Goal: Task Accomplishment & Management: Manage account settings

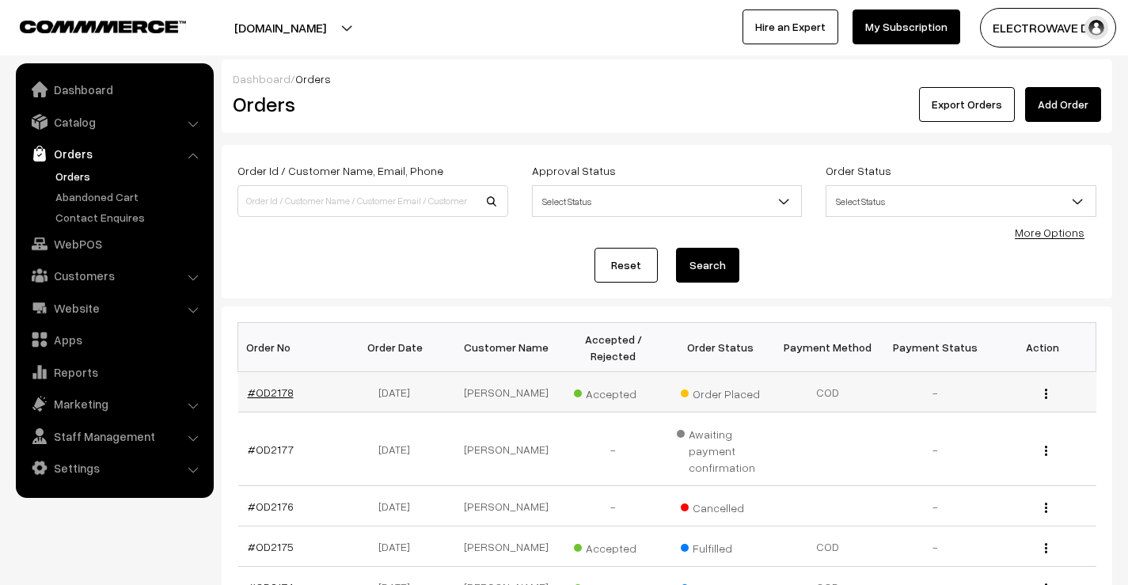
click at [260, 395] on link "#OD2178" at bounding box center [271, 391] width 46 height 13
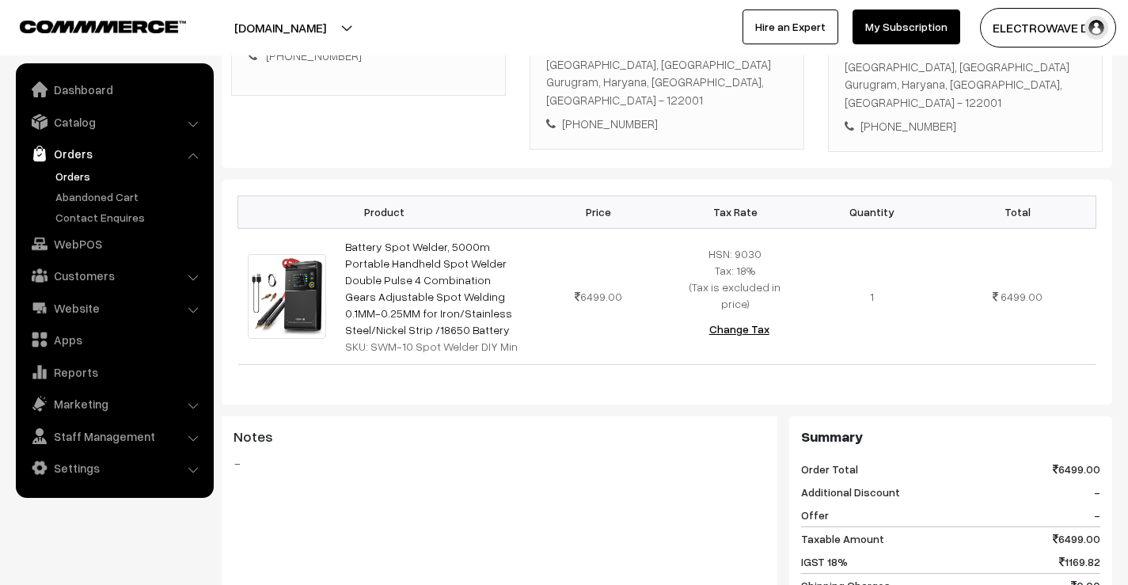
scroll to position [158, 0]
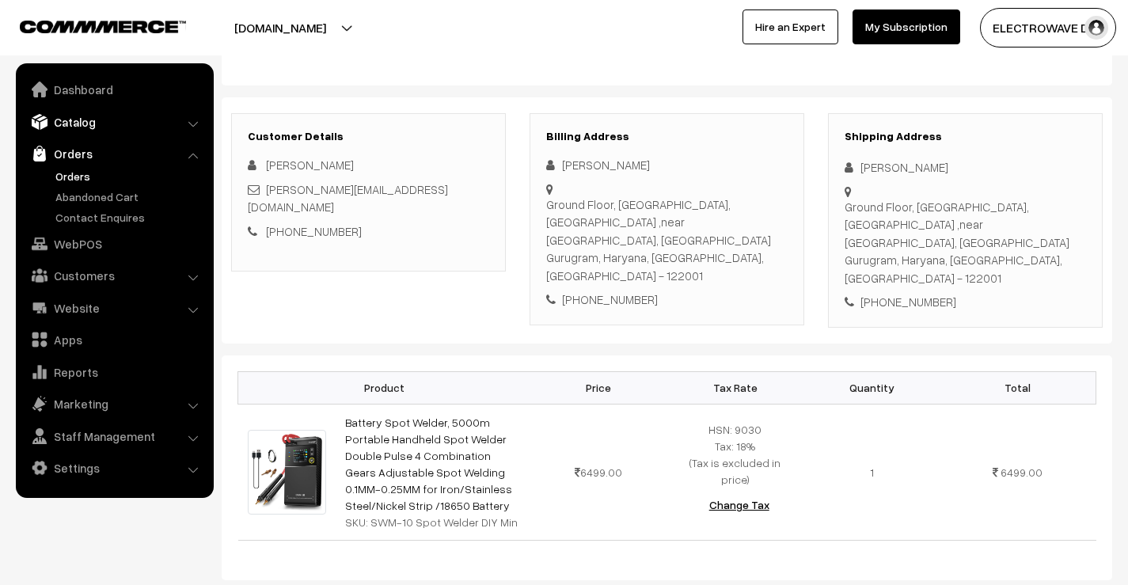
click at [74, 126] on link "Catalog" at bounding box center [114, 122] width 188 height 28
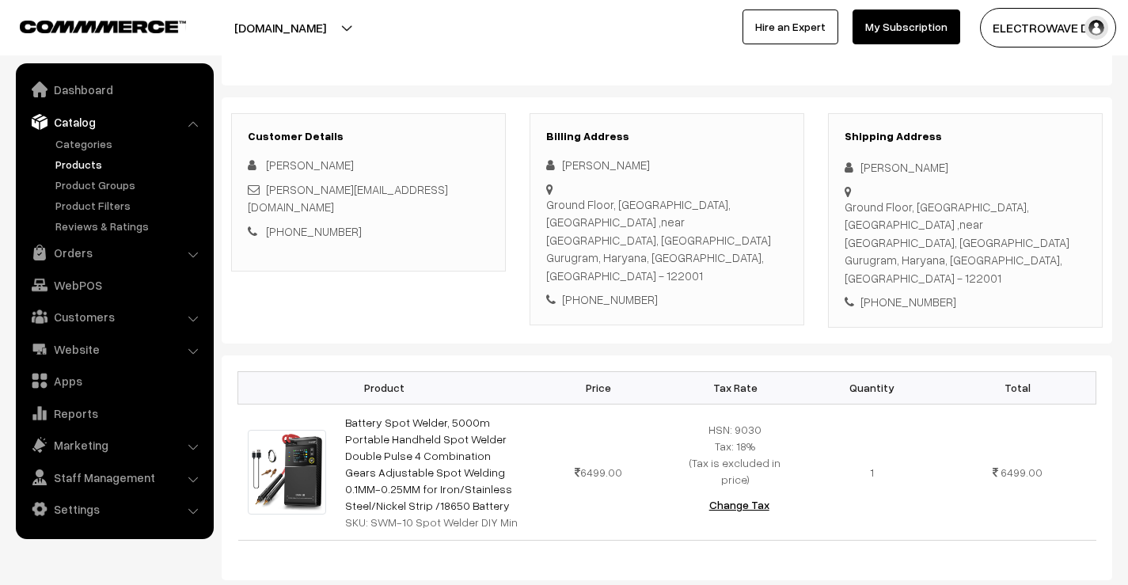
click at [59, 168] on link "Products" at bounding box center [129, 164] width 157 height 17
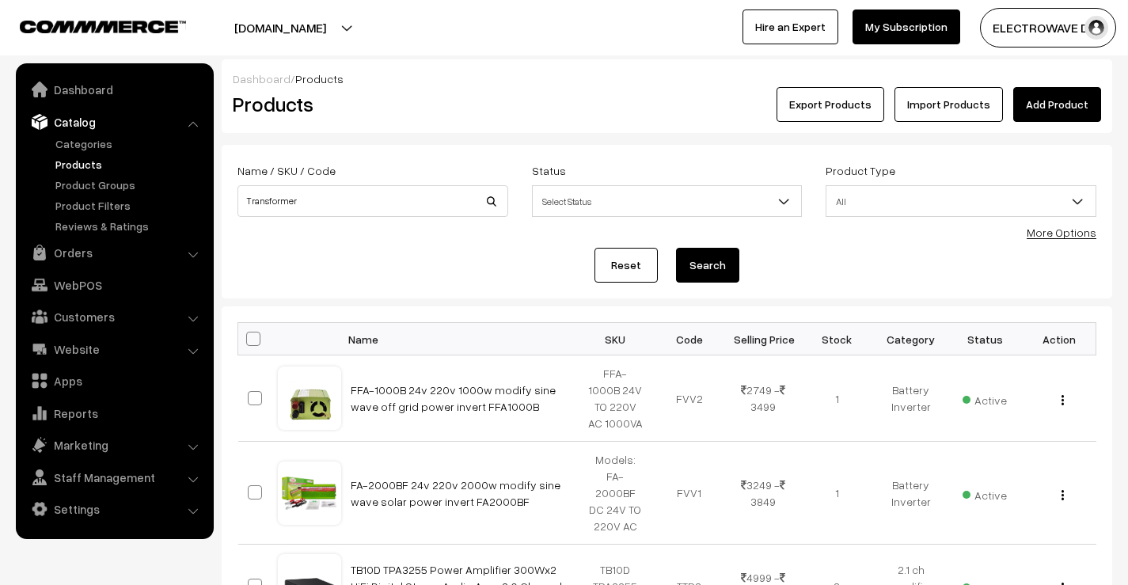
type input "Transformer"
click at [679, 261] on button "Search" at bounding box center [707, 265] width 63 height 35
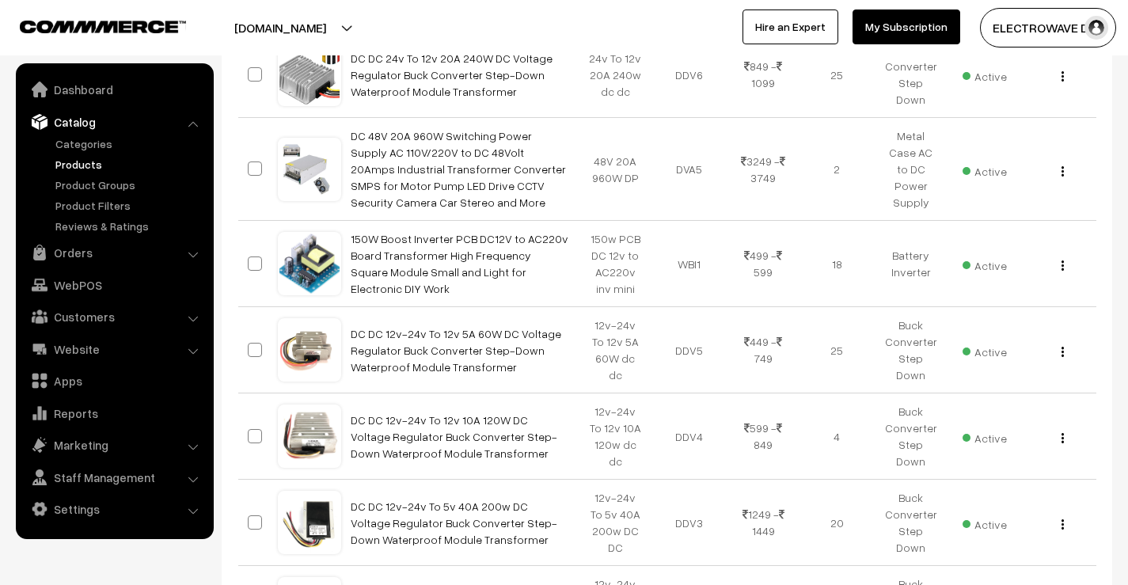
scroll to position [154, 0]
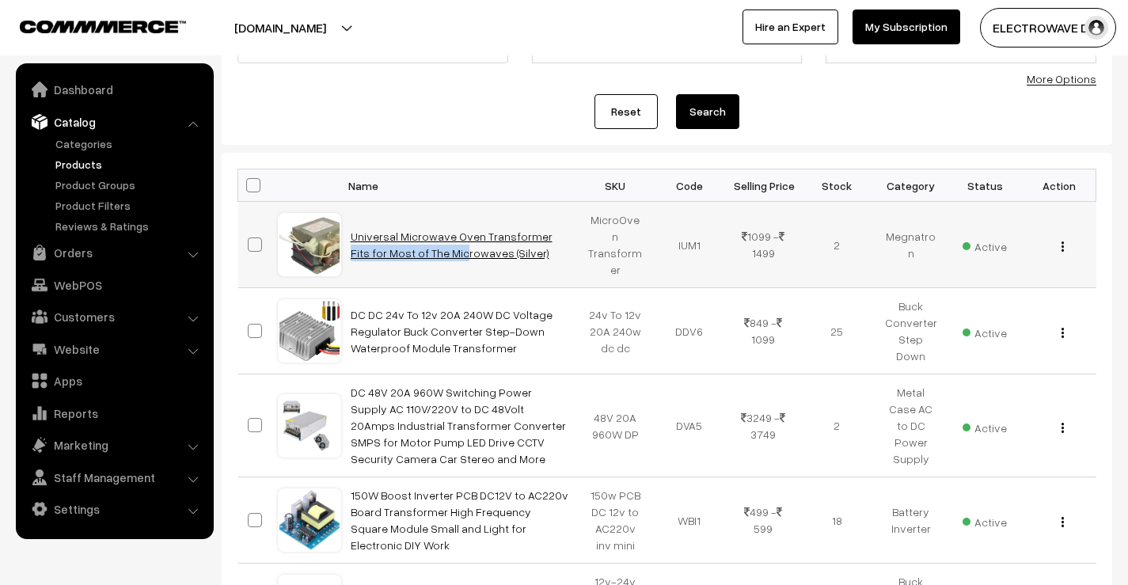
drag, startPoint x: 343, startPoint y: 239, endPoint x: 471, endPoint y: 234, distance: 127.5
click at [471, 234] on td "Universal Microwave Oven Transformer Fits for Most of The Microwaves (Silver)" at bounding box center [459, 245] width 237 height 86
copy link "Universal Microwave Oven"
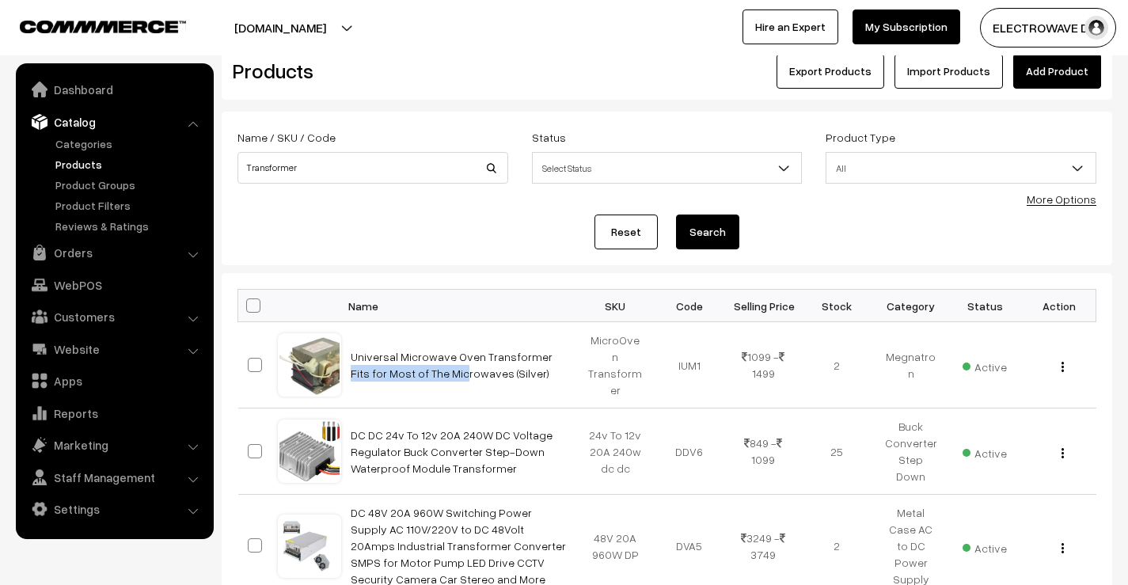
scroll to position [0, 0]
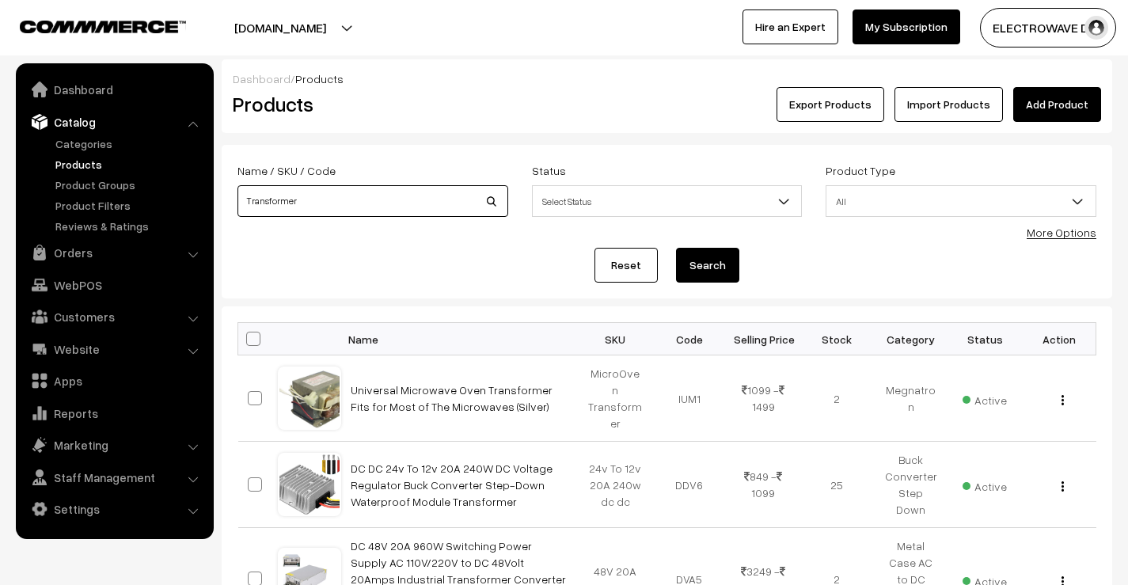
drag, startPoint x: 321, startPoint y: 203, endPoint x: 209, endPoint y: 203, distance: 112.4
paste input "Universal Microwave Oven"
type input "Universal Microwave Oven"
click at [707, 255] on button "Search" at bounding box center [707, 265] width 63 height 35
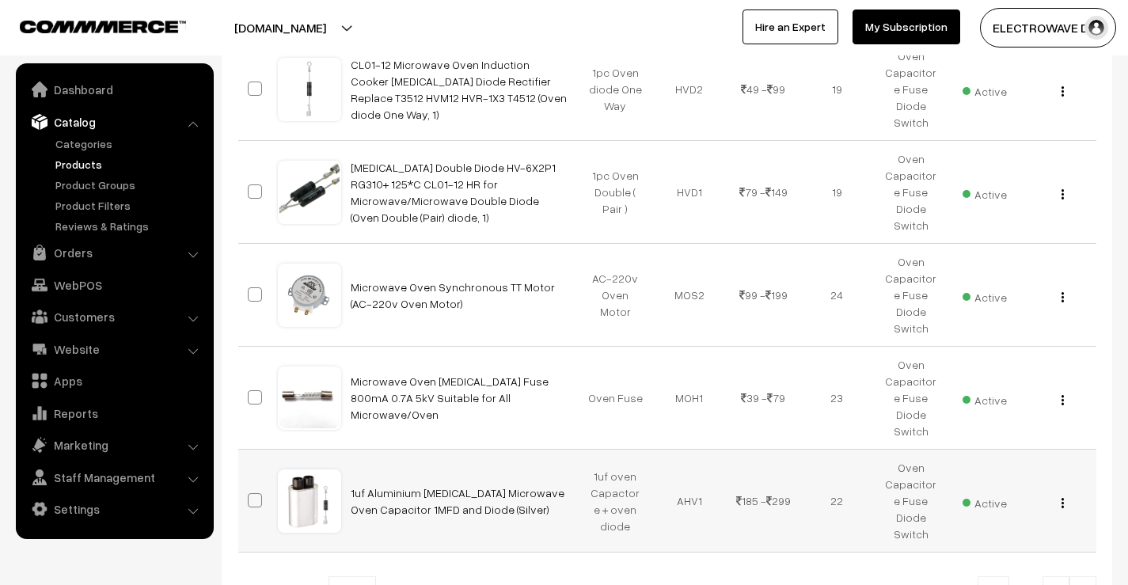
scroll to position [828, 0]
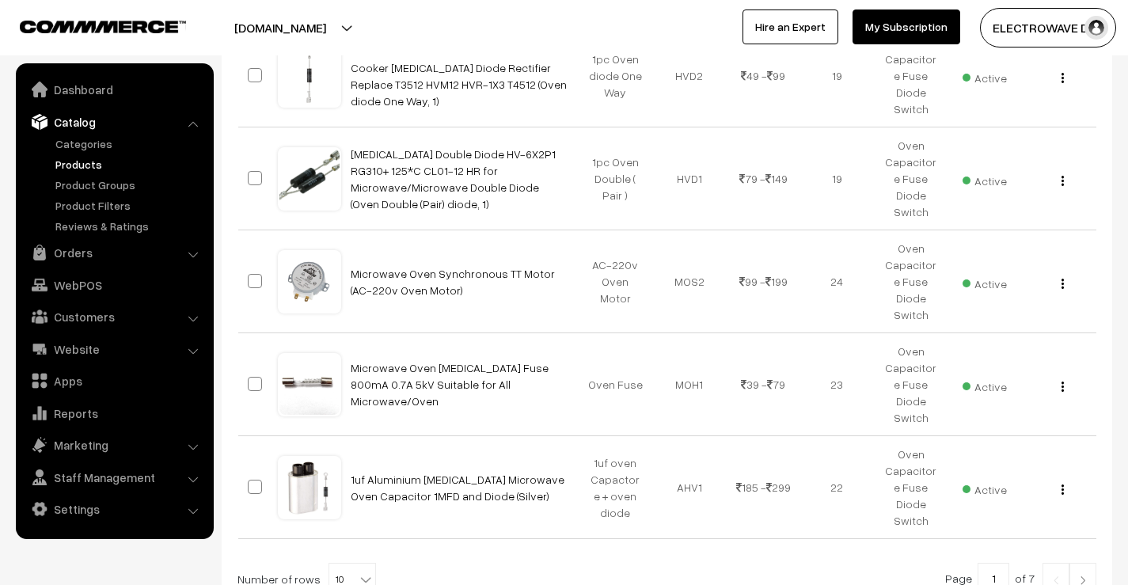
click at [1083, 575] on img at bounding box center [1082, 579] width 14 height 9
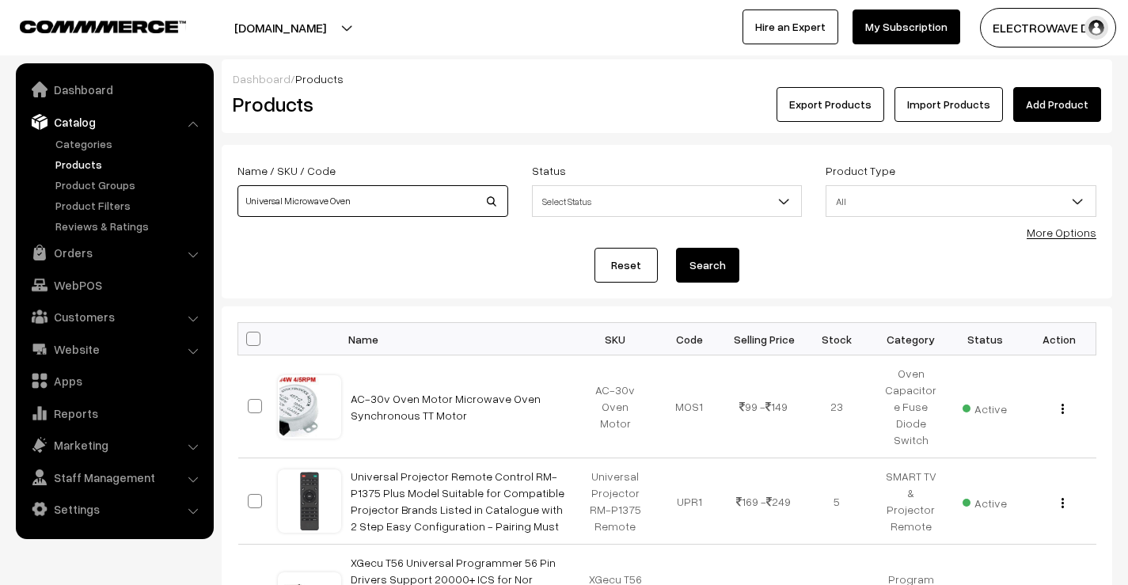
drag, startPoint x: 358, startPoint y: 197, endPoint x: 225, endPoint y: 188, distance: 133.2
click at [225, 188] on form "Name / SKU / Code Universal Microwave Oven Status Select Status Active Inactive…" at bounding box center [667, 222] width 890 height 154
type input "1000w\"
click at [676, 248] on button "Search" at bounding box center [707, 265] width 63 height 35
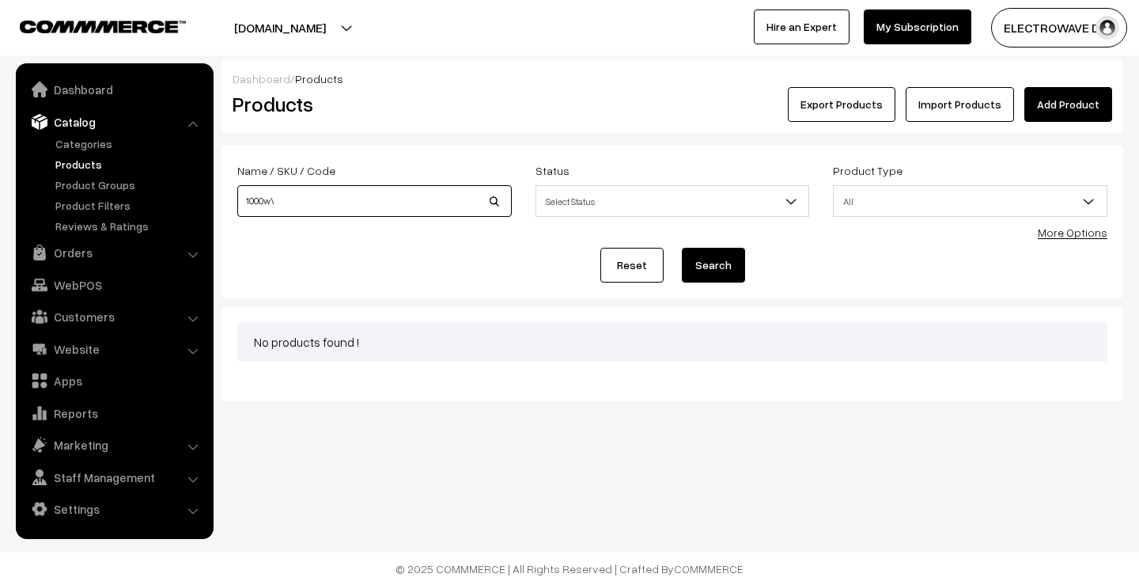
drag, startPoint x: 265, startPoint y: 205, endPoint x: 283, endPoint y: 204, distance: 18.2
click at [283, 204] on input "1000w\" at bounding box center [374, 201] width 275 height 32
type input "10000w"
click at [682, 248] on button "Search" at bounding box center [713, 265] width 63 height 35
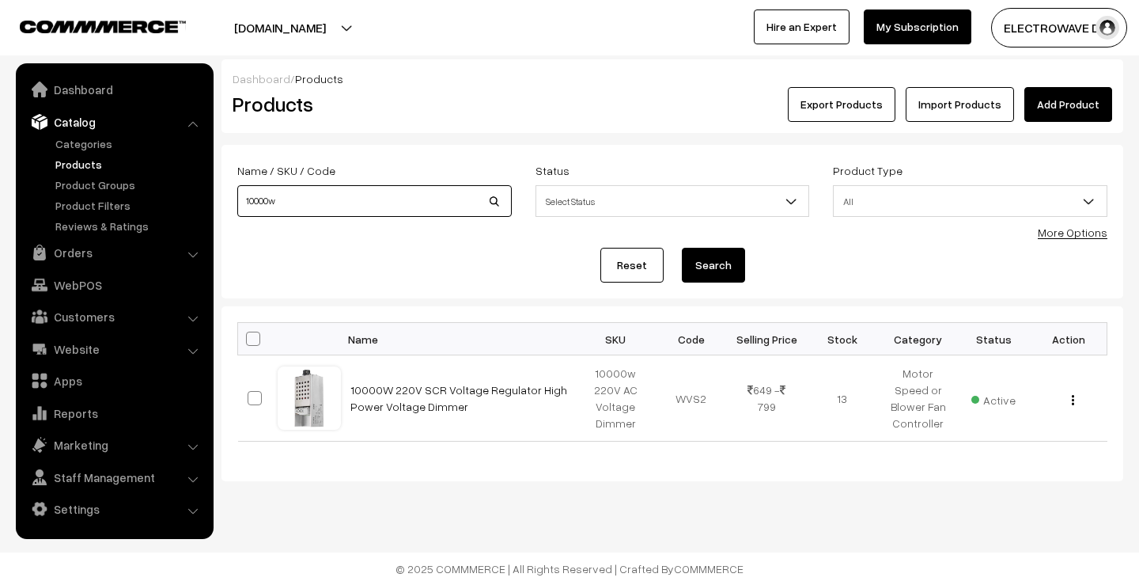
click at [264, 214] on input "10000w" at bounding box center [374, 201] width 275 height 32
type input "1000w"
click at [682, 248] on button "Search" at bounding box center [713, 265] width 63 height 35
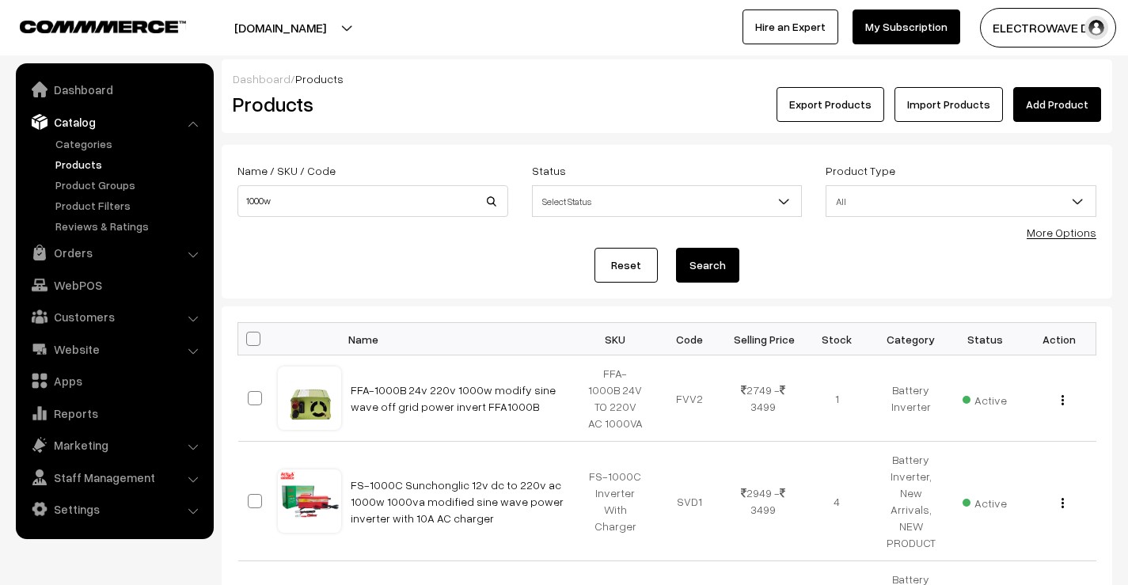
click at [73, 169] on link "Products" at bounding box center [129, 164] width 157 height 17
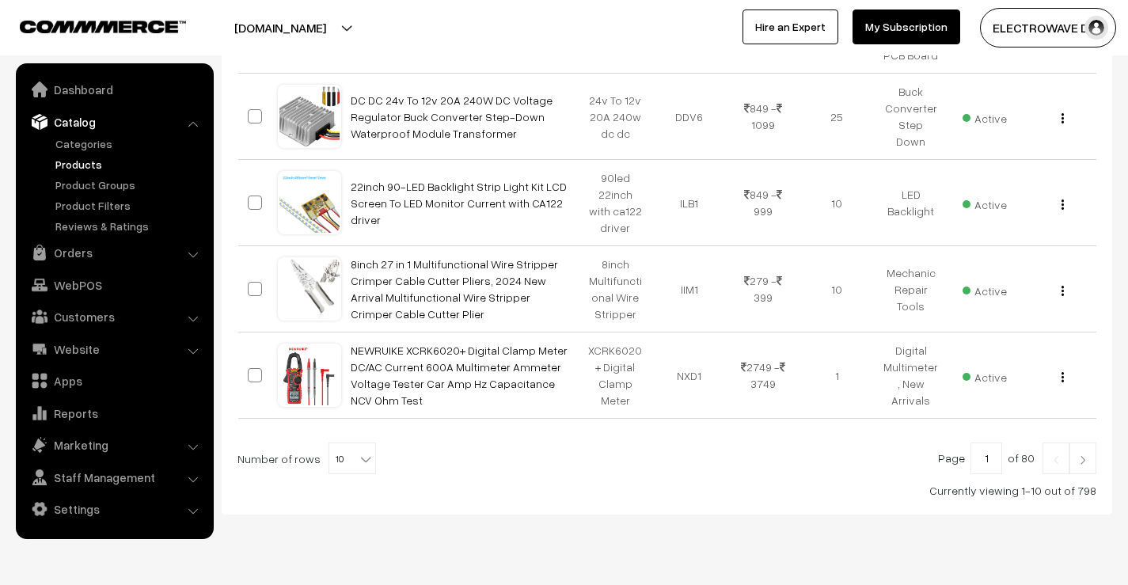
scroll to position [855, 0]
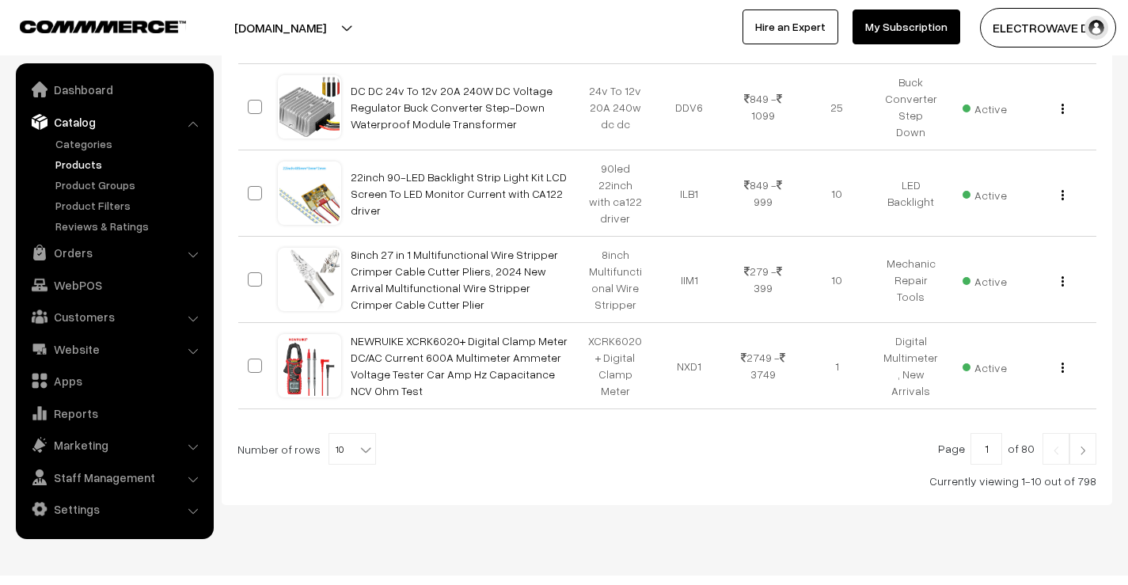
click at [1082, 437] on link at bounding box center [1082, 449] width 27 height 32
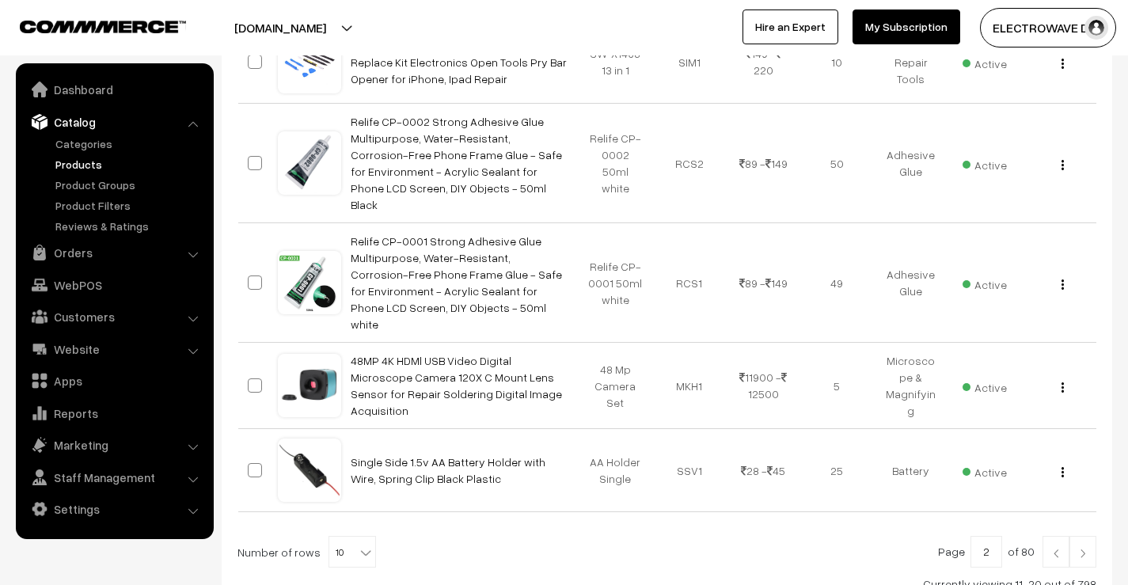
scroll to position [952, 0]
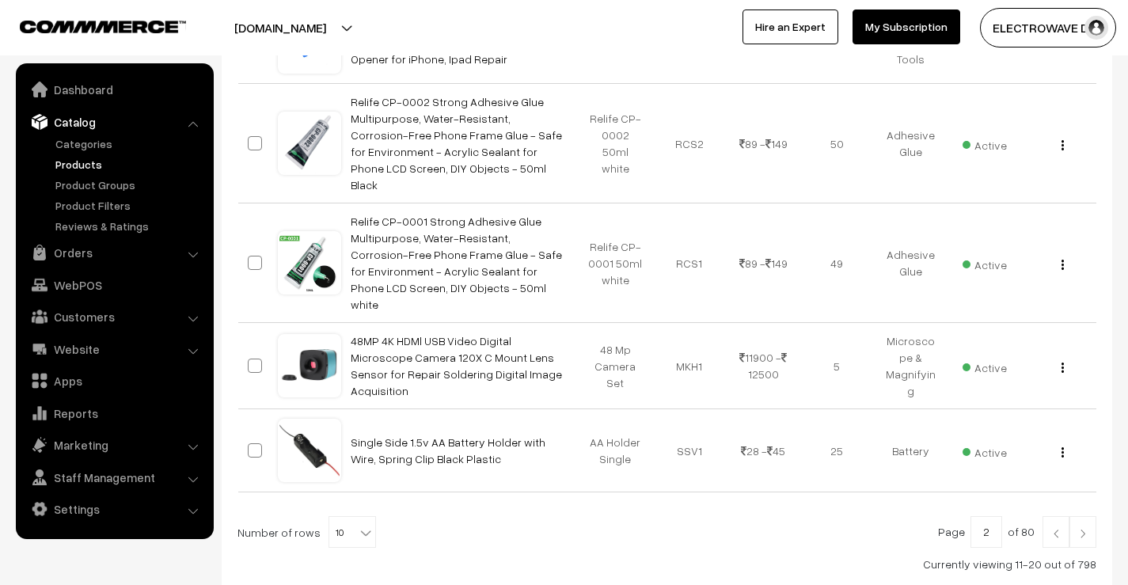
click at [1080, 529] on img at bounding box center [1082, 533] width 14 height 9
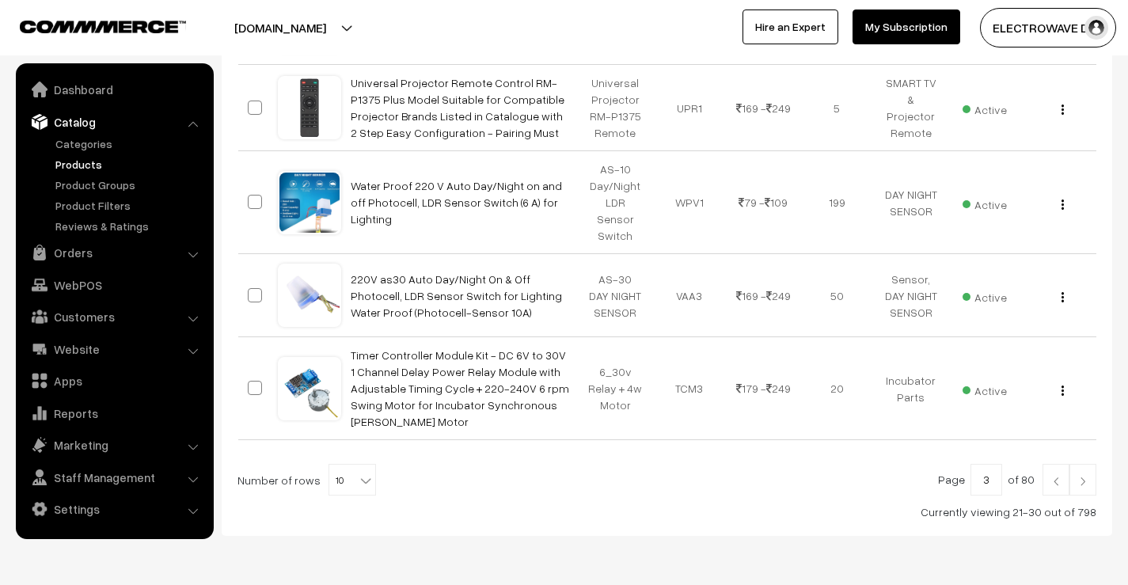
scroll to position [839, 0]
click at [1083, 476] on img at bounding box center [1082, 480] width 14 height 9
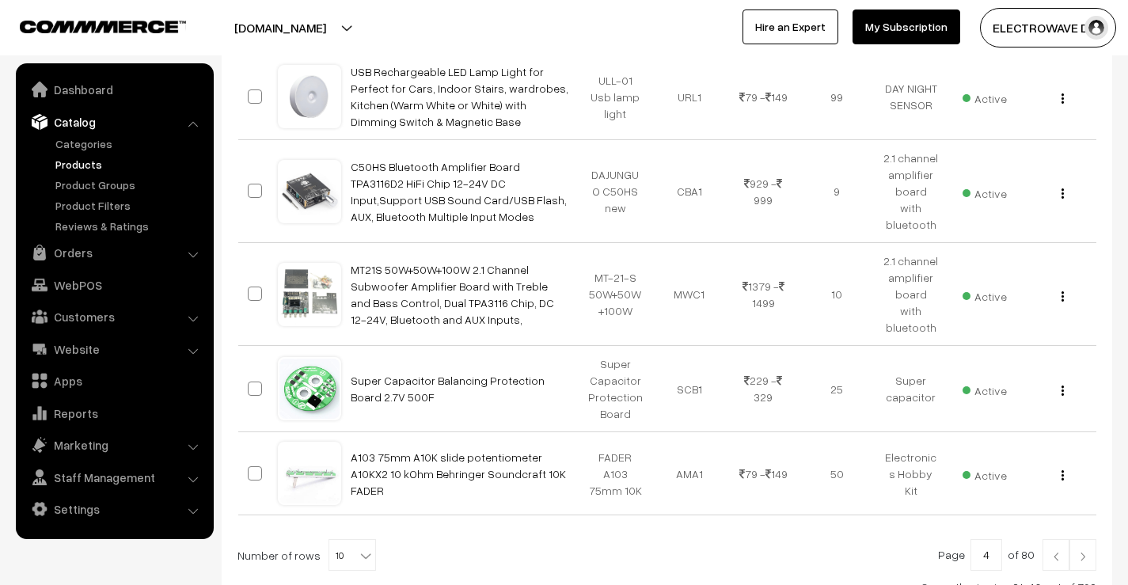
scroll to position [945, 0]
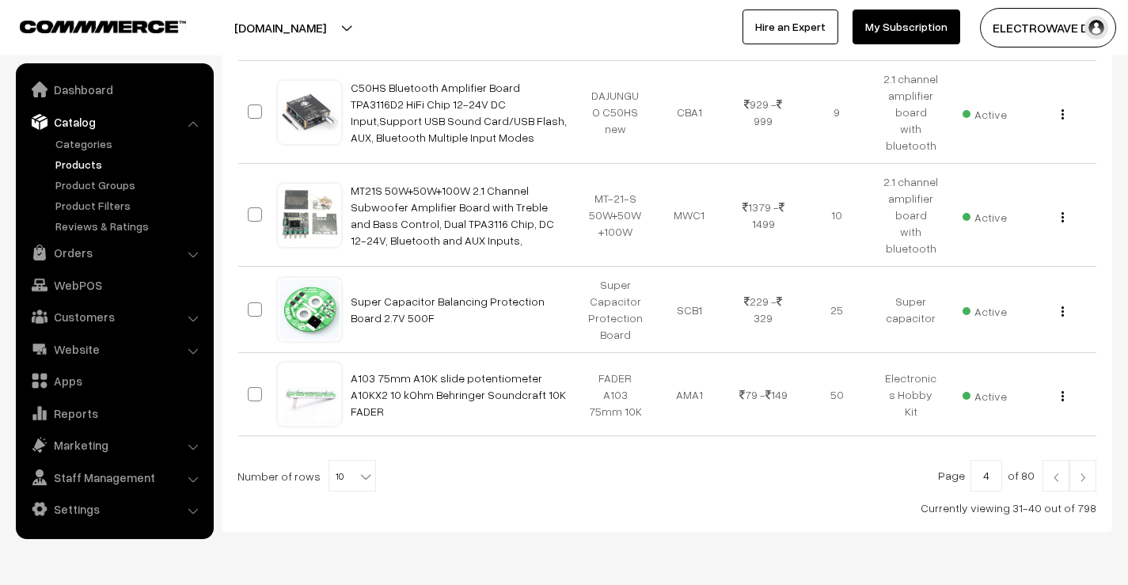
click at [1090, 460] on link at bounding box center [1082, 476] width 27 height 32
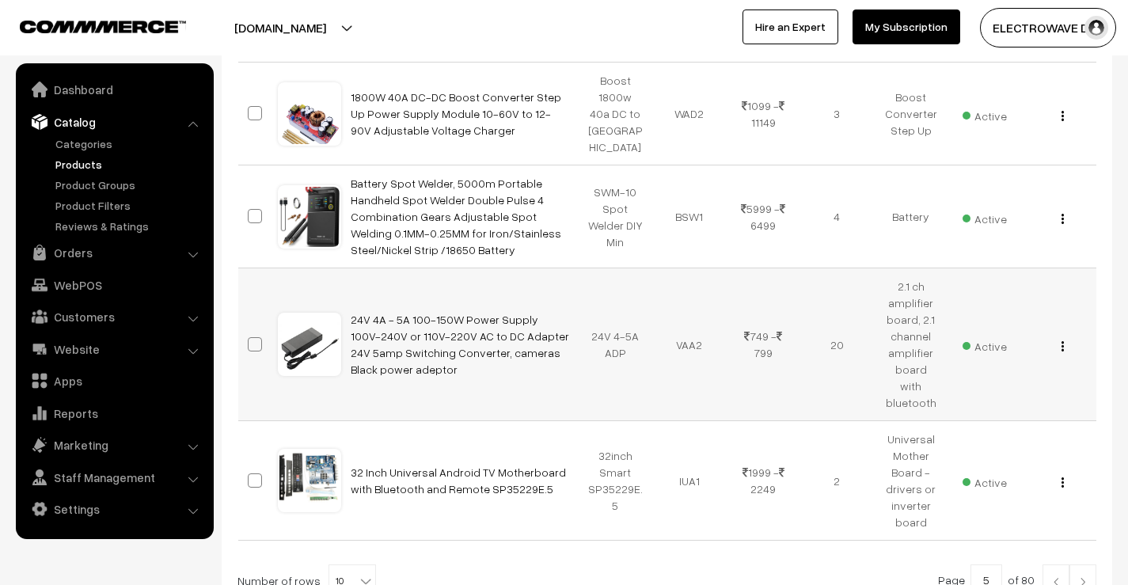
scroll to position [1071, 0]
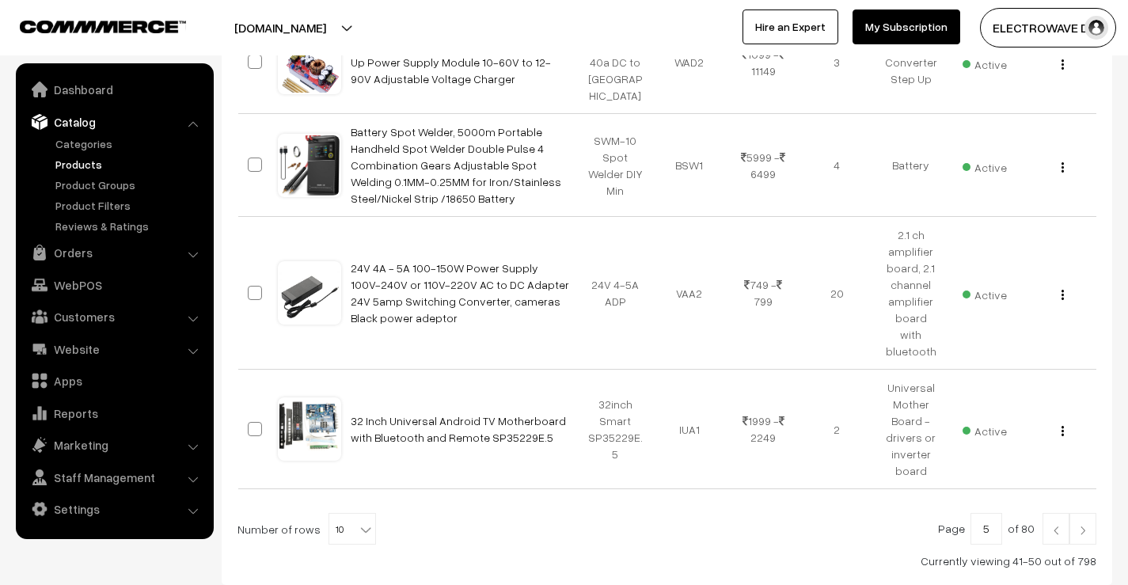
click at [1086, 513] on link at bounding box center [1082, 529] width 27 height 32
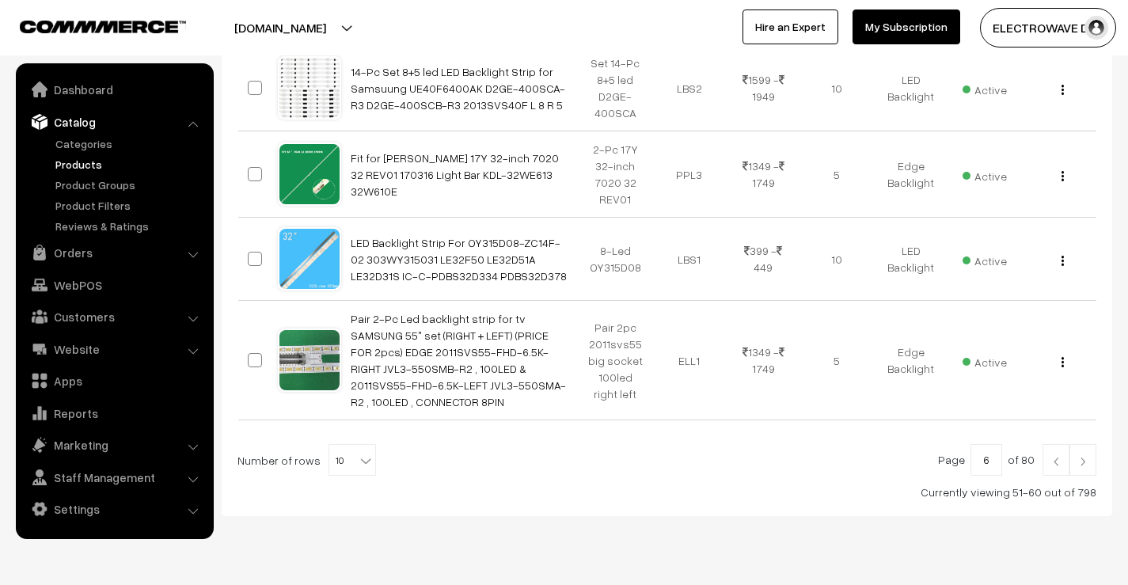
scroll to position [908, 0]
click at [1084, 456] on img at bounding box center [1082, 460] width 14 height 9
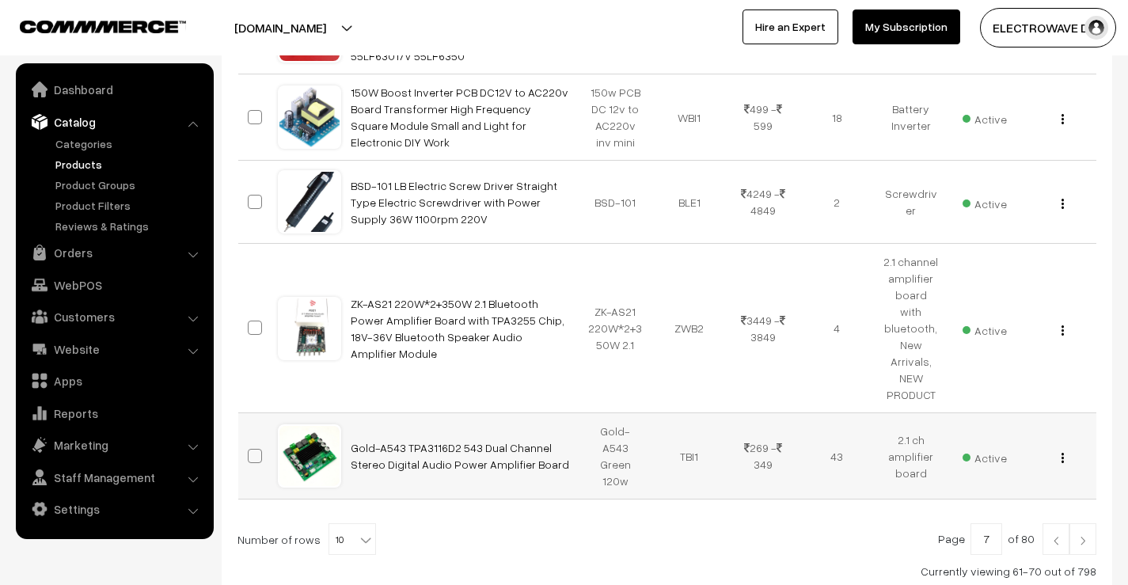
scroll to position [889, 0]
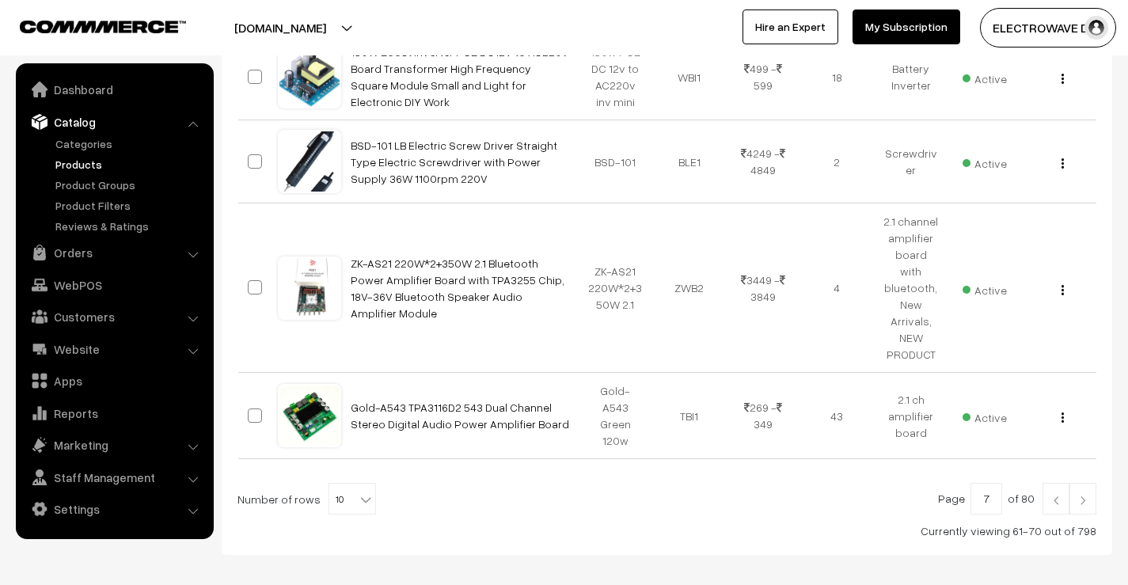
click at [1075, 495] on img at bounding box center [1082, 499] width 14 height 9
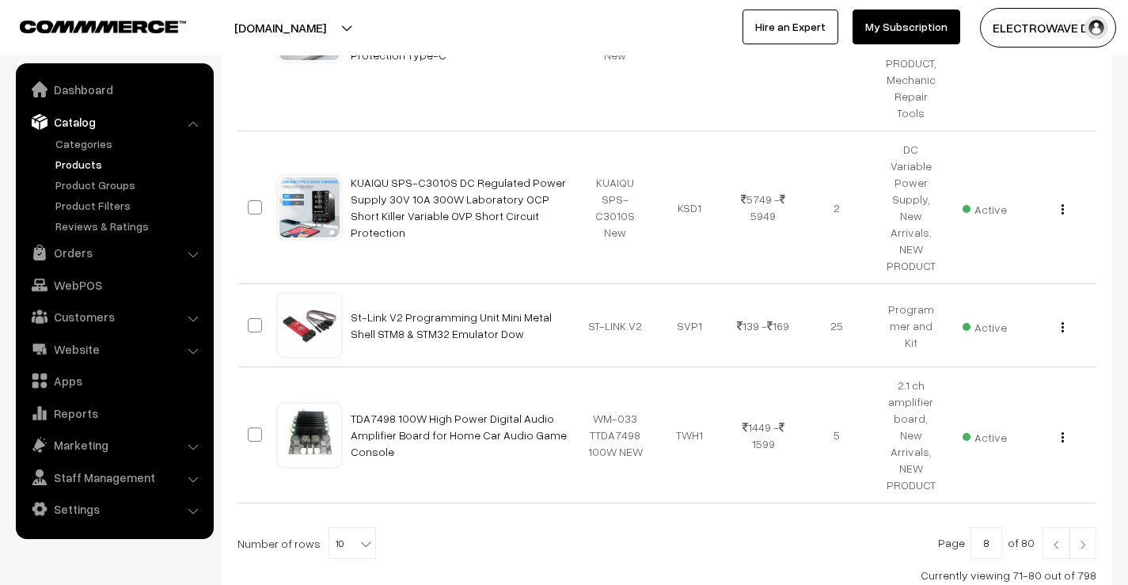
scroll to position [1171, 0]
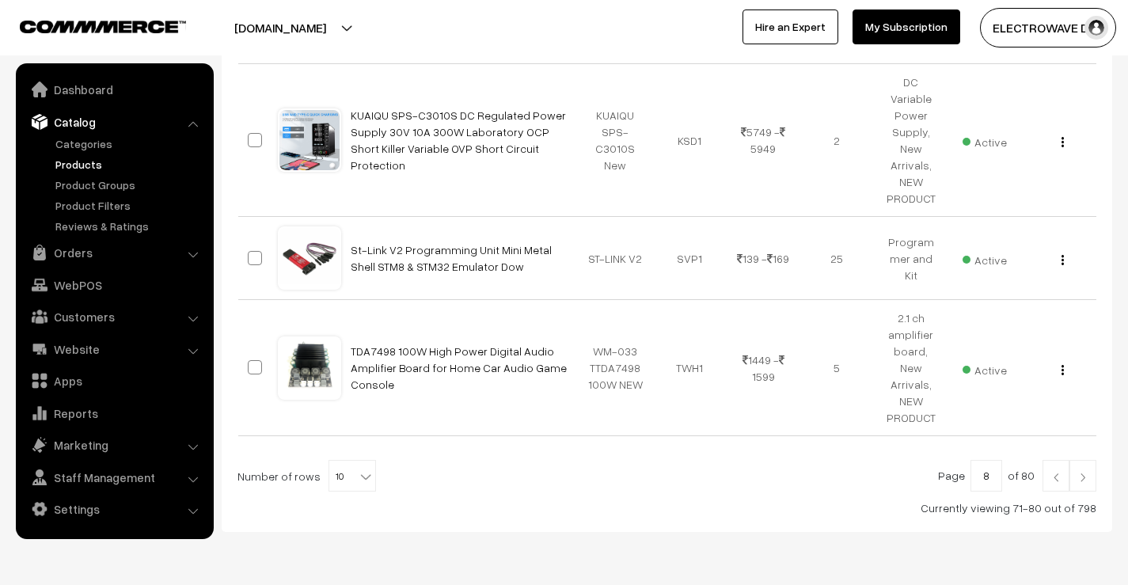
click at [1086, 460] on link at bounding box center [1082, 476] width 27 height 32
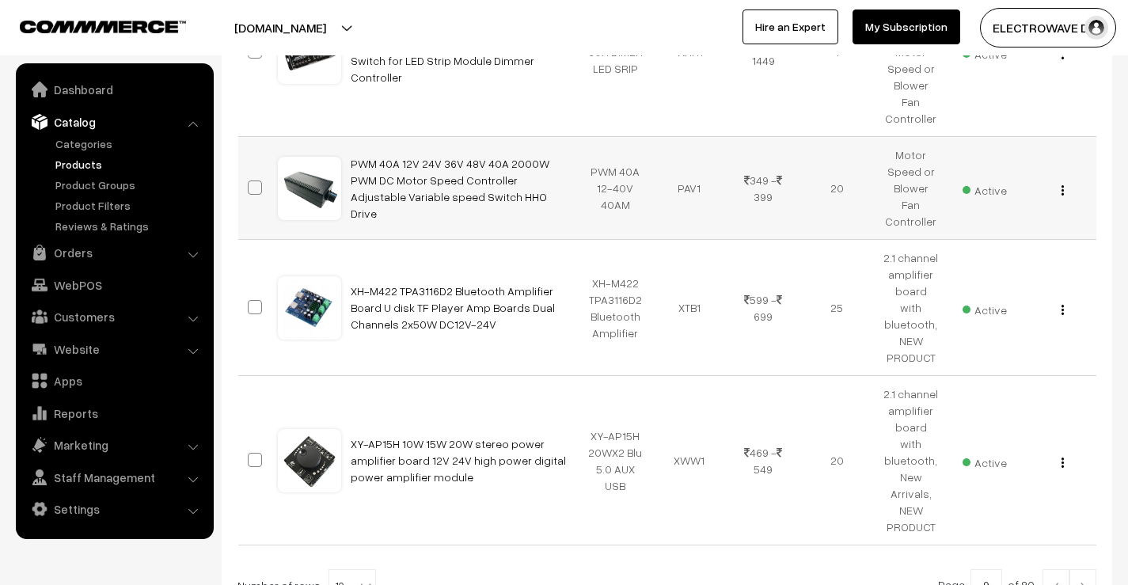
scroll to position [1330, 0]
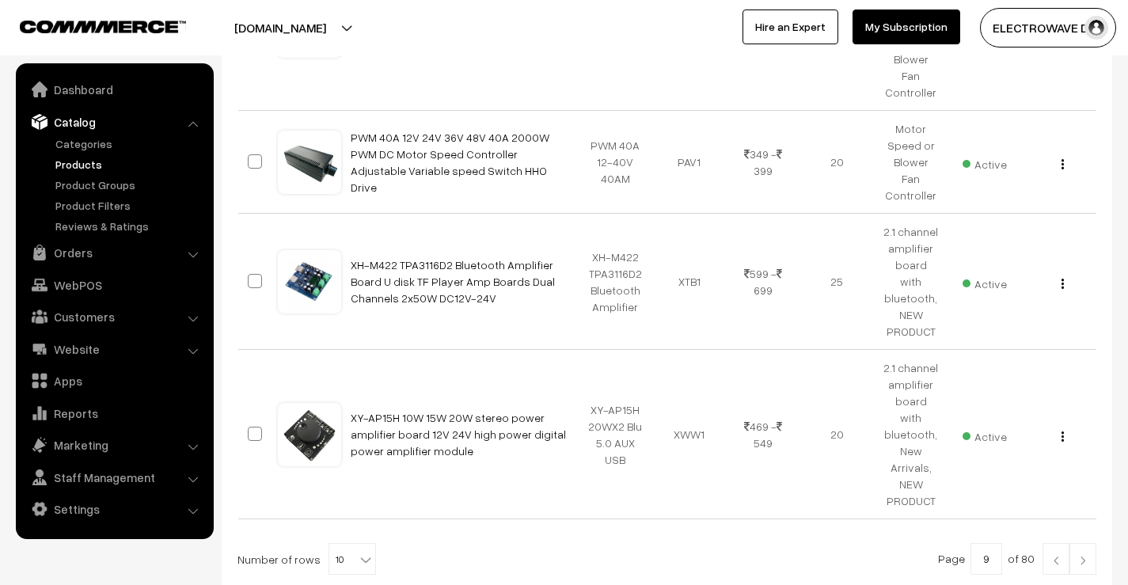
click at [1088, 555] on img at bounding box center [1082, 559] width 14 height 9
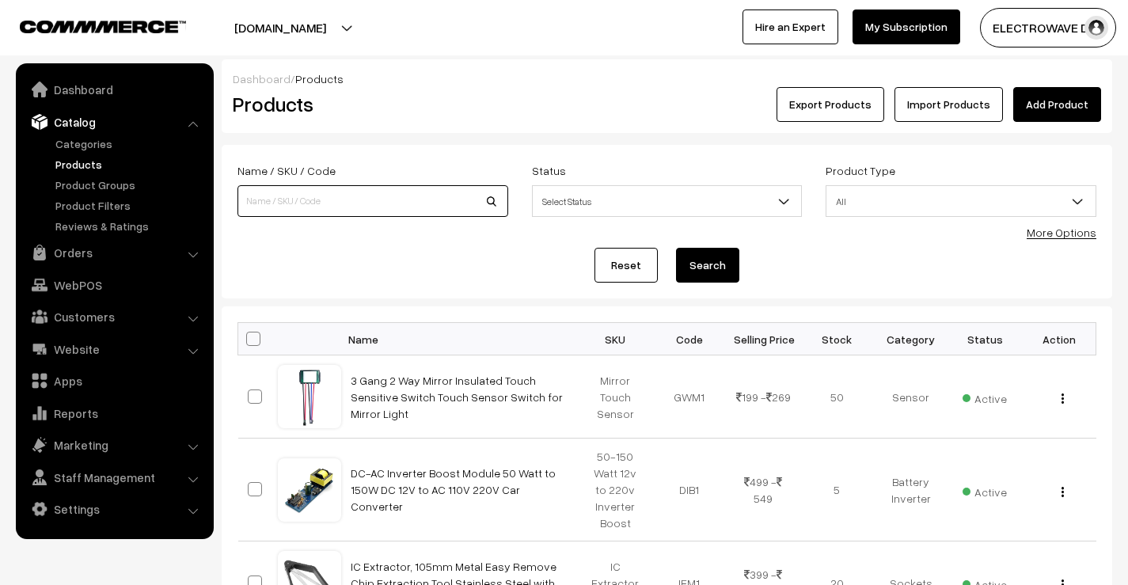
click at [317, 199] on input at bounding box center [372, 201] width 271 height 32
paste input "Microwave"
type input "Microwave"
click at [708, 252] on button "Search" at bounding box center [707, 265] width 63 height 35
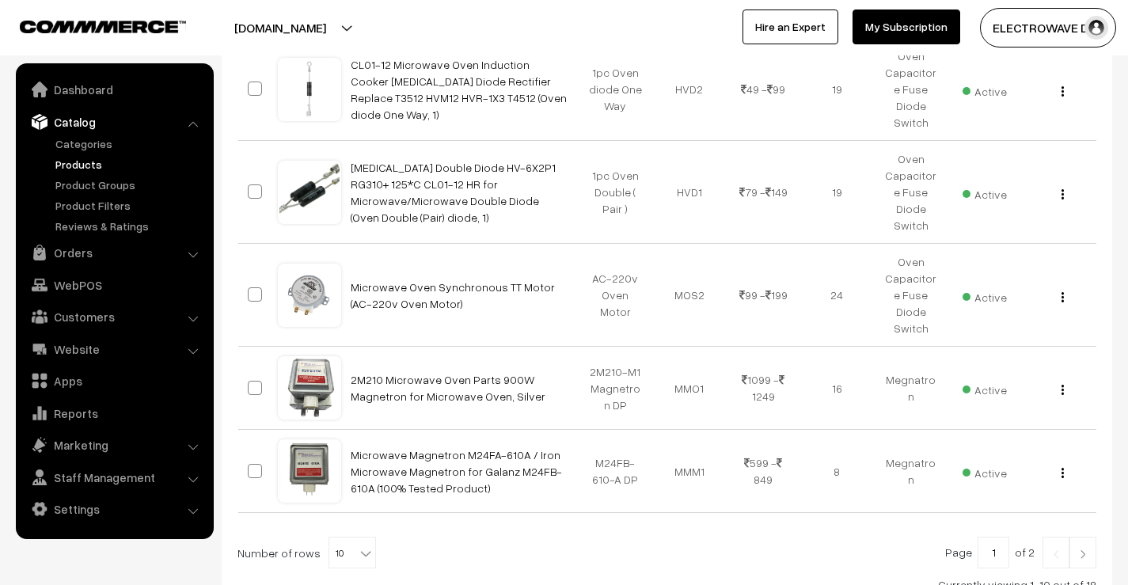
scroll to position [822, 0]
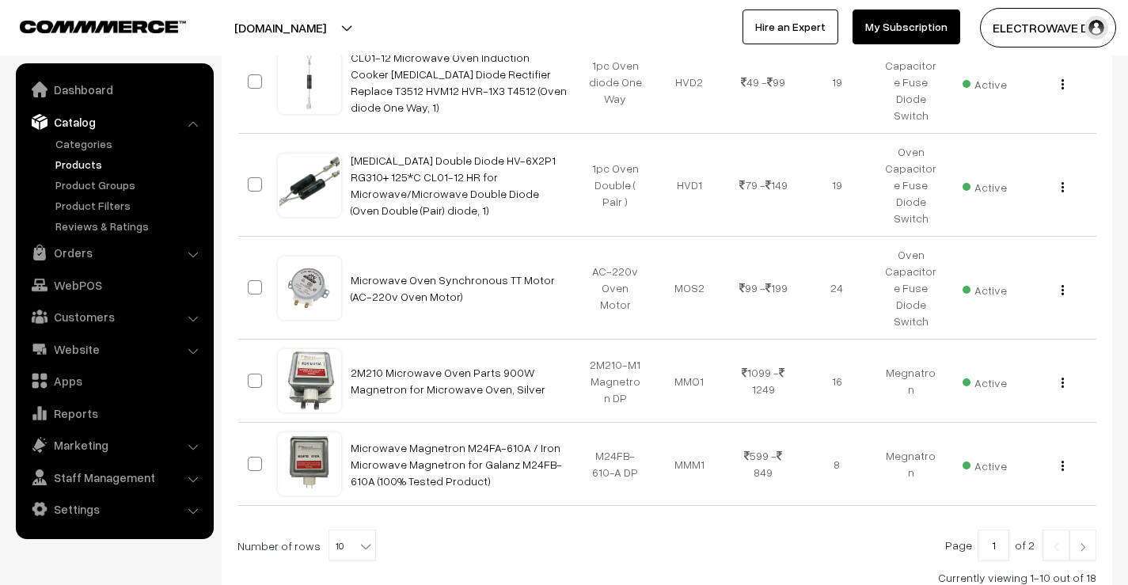
click at [1077, 542] on img at bounding box center [1082, 546] width 14 height 9
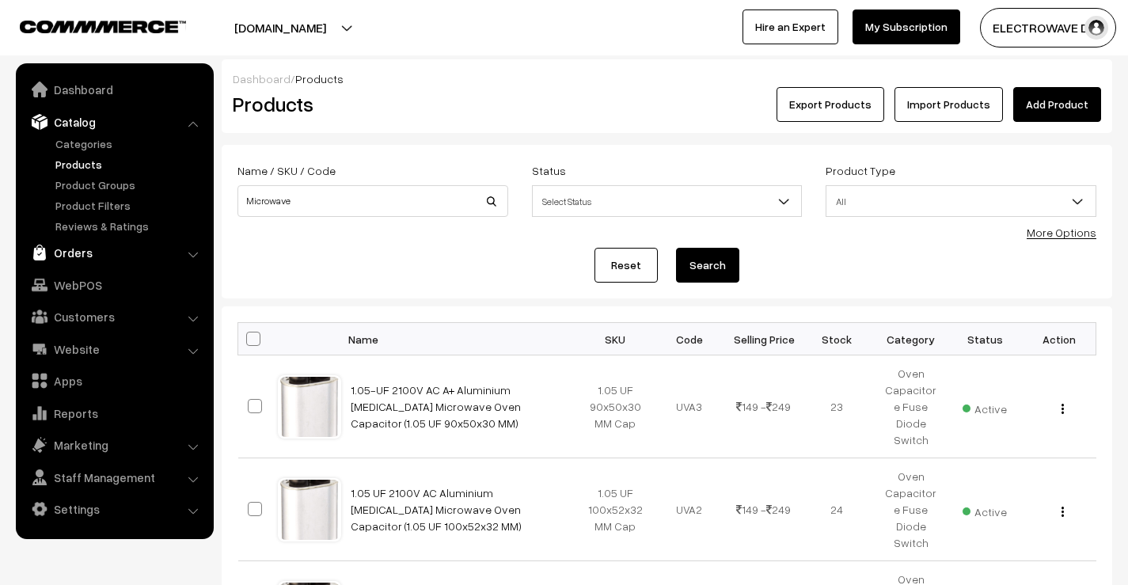
click at [69, 262] on link "Orders" at bounding box center [114, 252] width 188 height 28
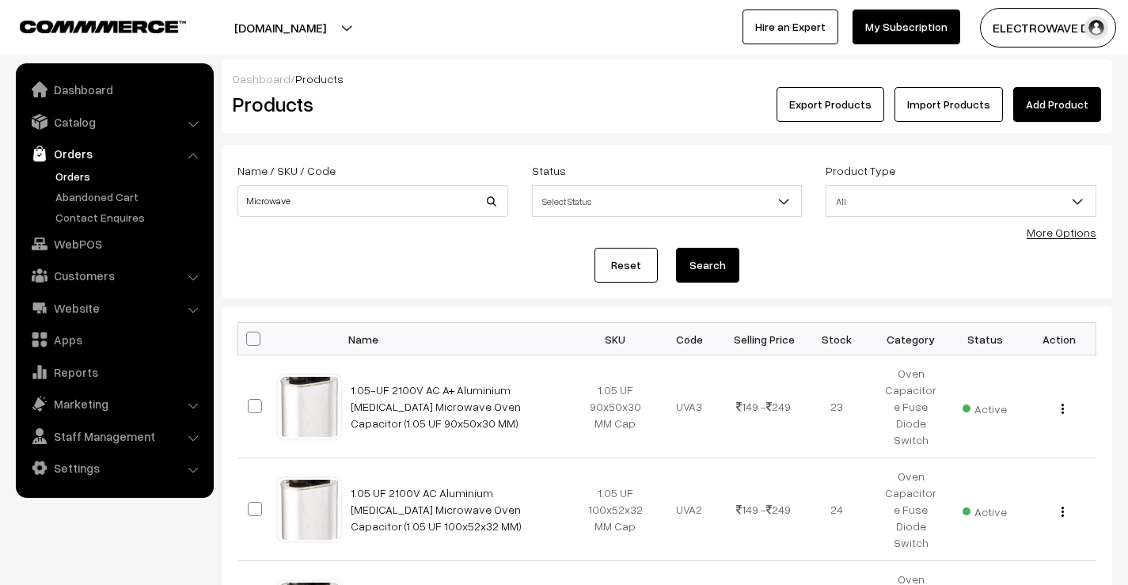
click at [86, 171] on link "Orders" at bounding box center [129, 176] width 157 height 17
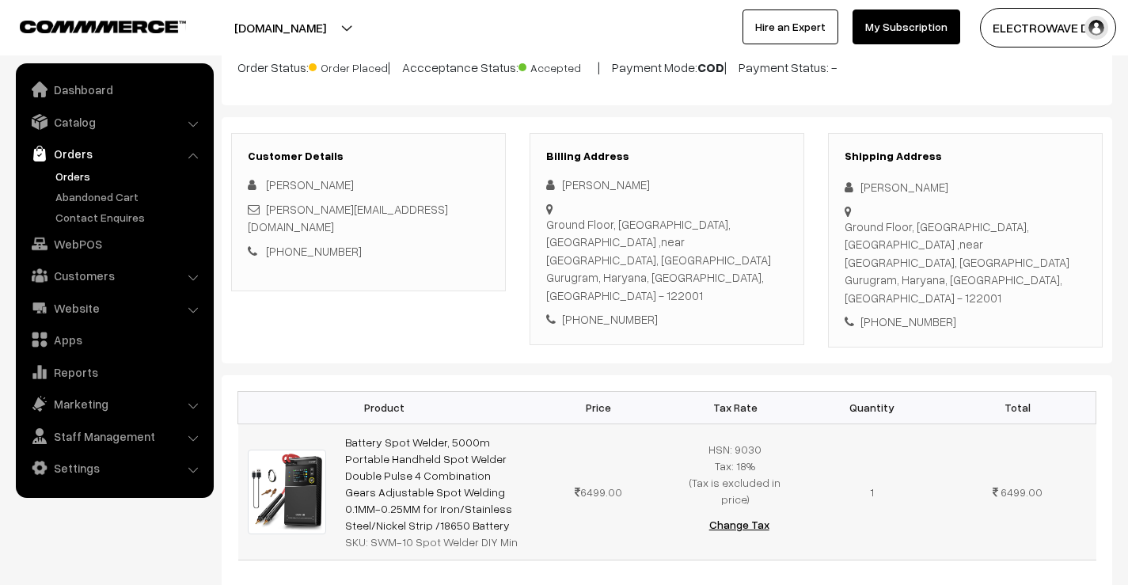
scroll to position [237, 0]
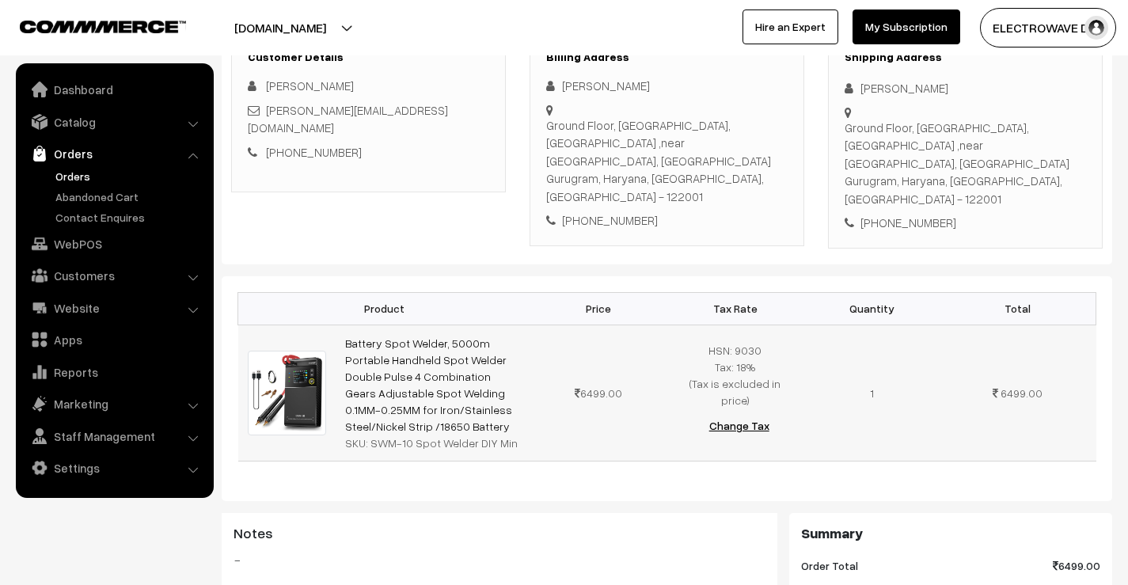
drag, startPoint x: 370, startPoint y: 409, endPoint x: 540, endPoint y: 402, distance: 169.5
click at [540, 402] on tr "Battery Spot Welder, 5000m Portable Handheld Spot Welder Double Pulse 4 Combina…" at bounding box center [667, 392] width 858 height 136
click at [446, 434] on div "SKU: SWM-10 Spot Welder DIY Min" at bounding box center [433, 442] width 176 height 17
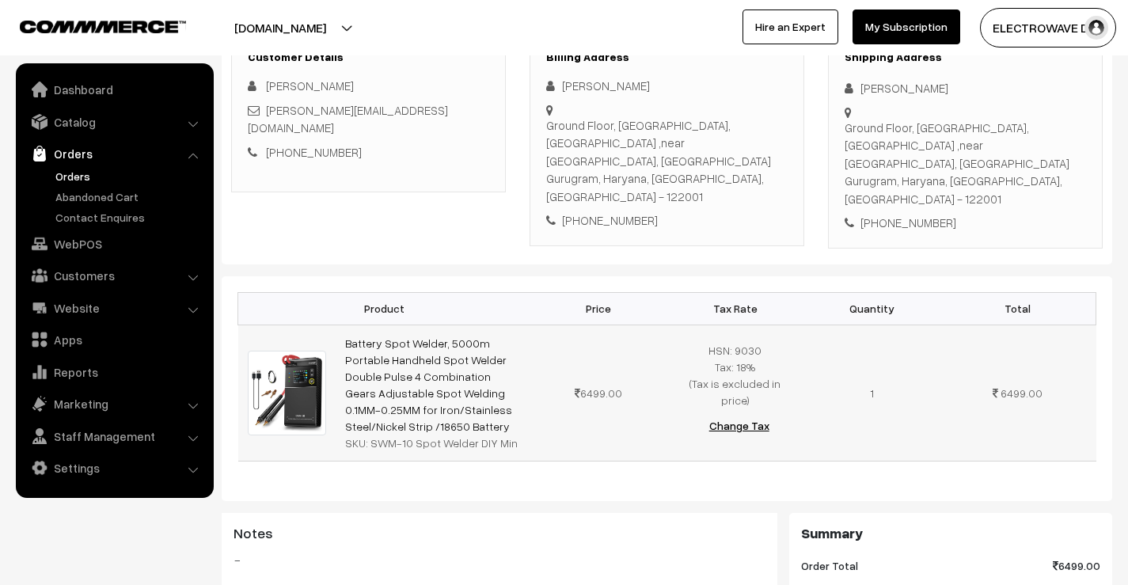
click at [447, 434] on div "SKU: SWM-10 Spot Welder DIY Min" at bounding box center [433, 442] width 176 height 17
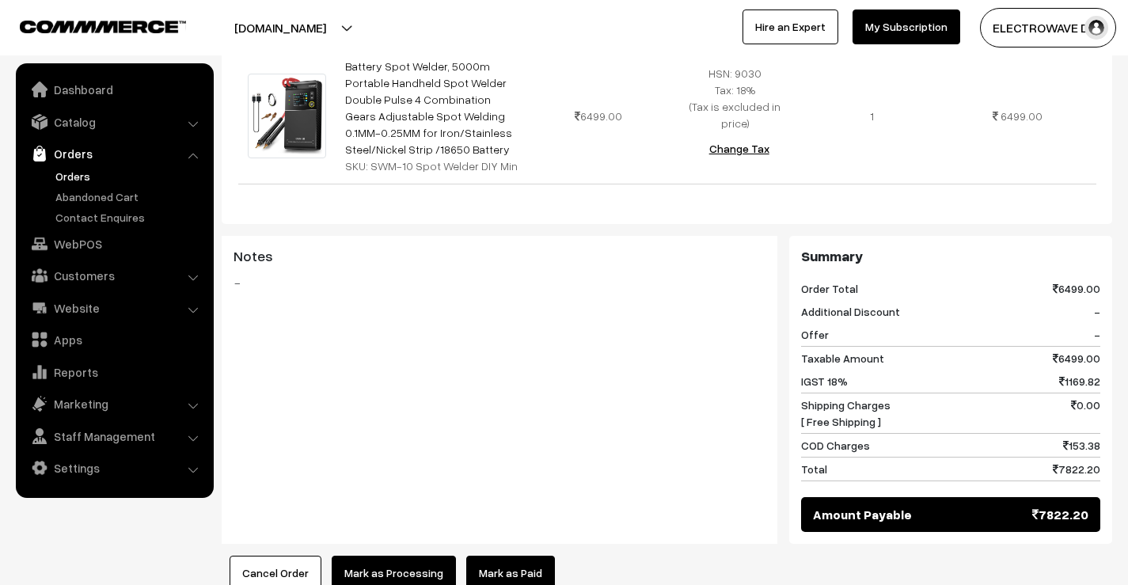
scroll to position [317, 0]
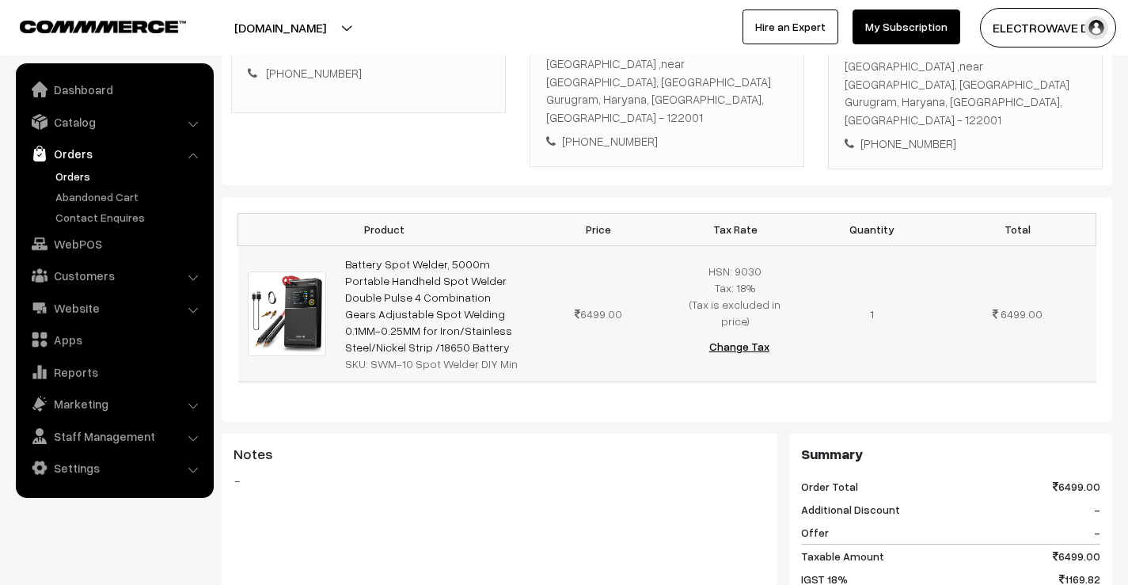
click at [402, 355] on div "SKU: SWM-10 Spot Welder DIY Min" at bounding box center [433, 363] width 176 height 17
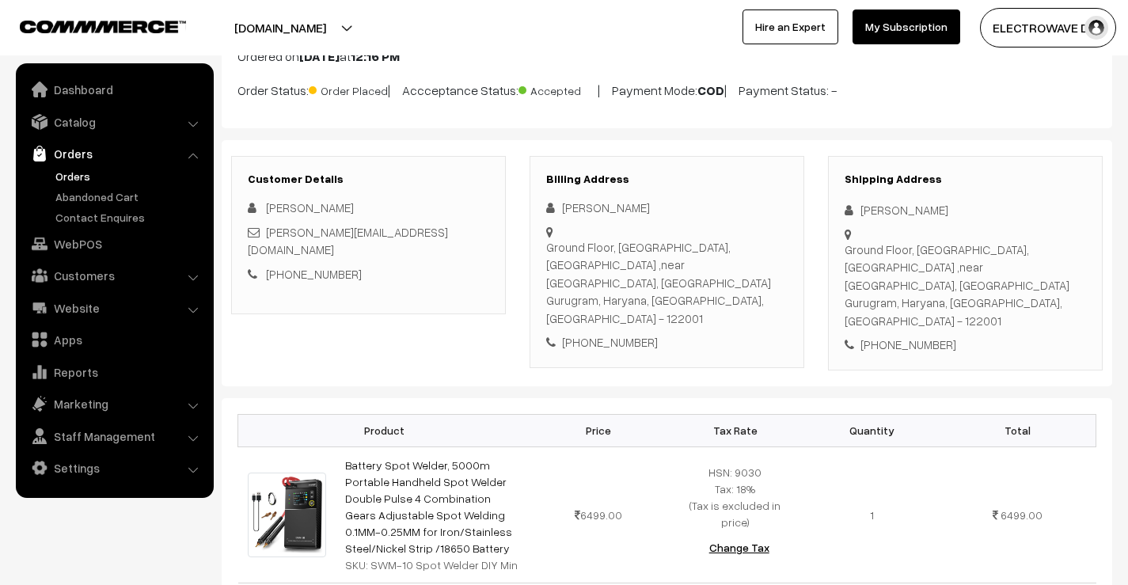
scroll to position [0, 0]
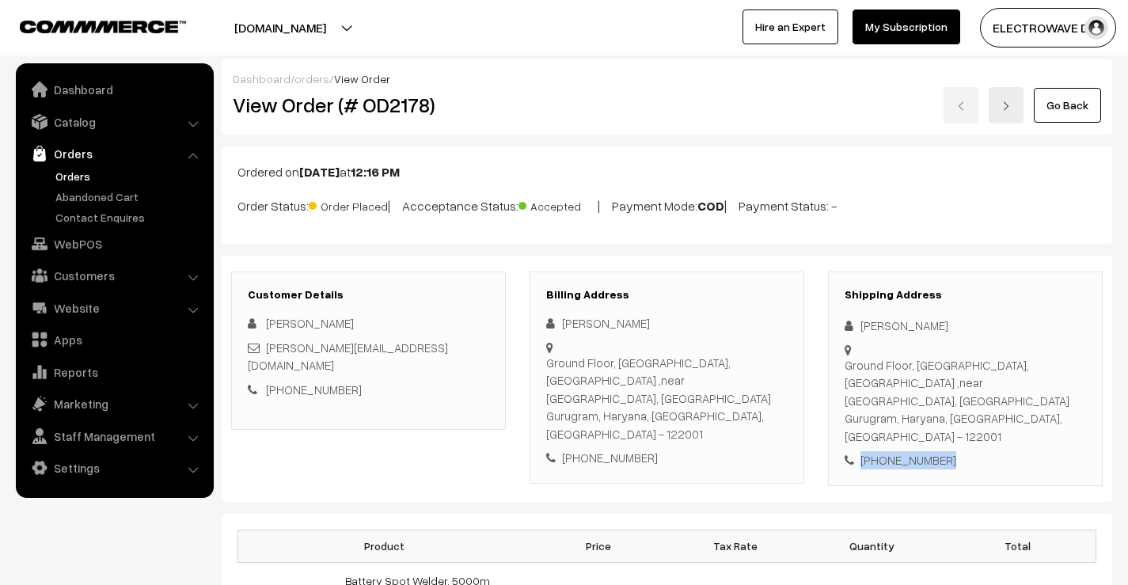
drag, startPoint x: 959, startPoint y: 430, endPoint x: 847, endPoint y: 427, distance: 111.6
click at [847, 451] on div "+91 9895421748" at bounding box center [964, 460] width 241 height 18
copy div "+91 9895421748"
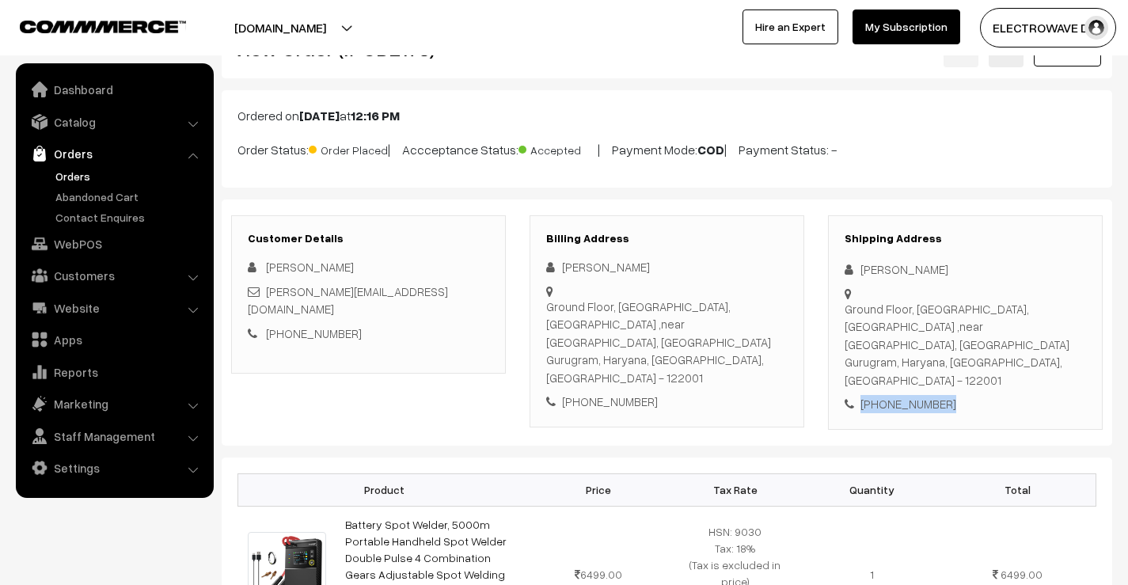
scroll to position [158, 0]
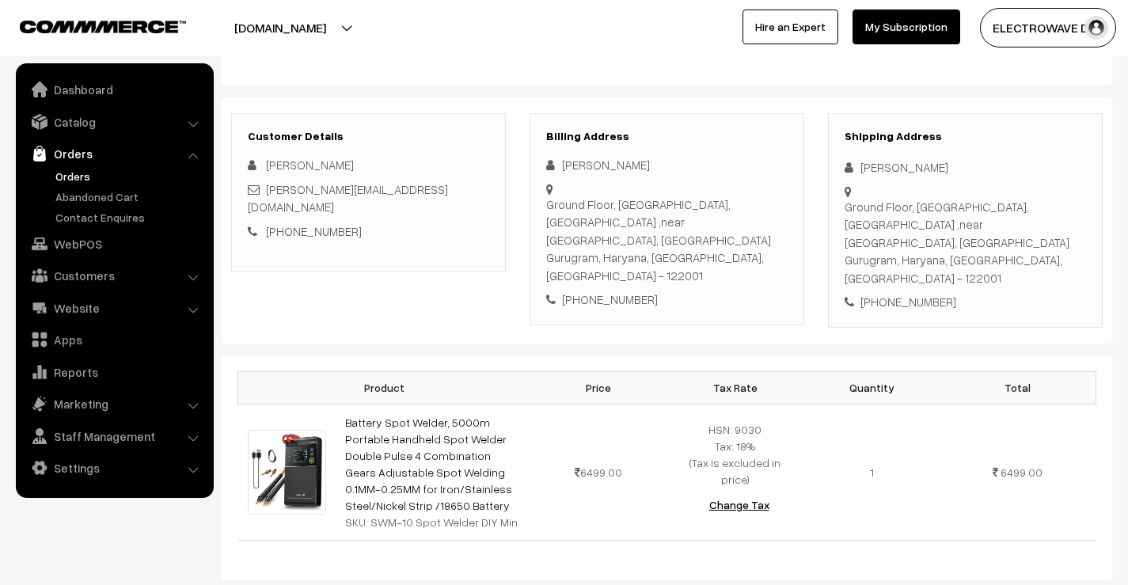
click at [863, 171] on div "raneesh ramakrishnan" at bounding box center [964, 167] width 241 height 18
copy div "raneesh"
click at [925, 166] on div "raneesh ramakrishnan" at bounding box center [964, 167] width 241 height 18
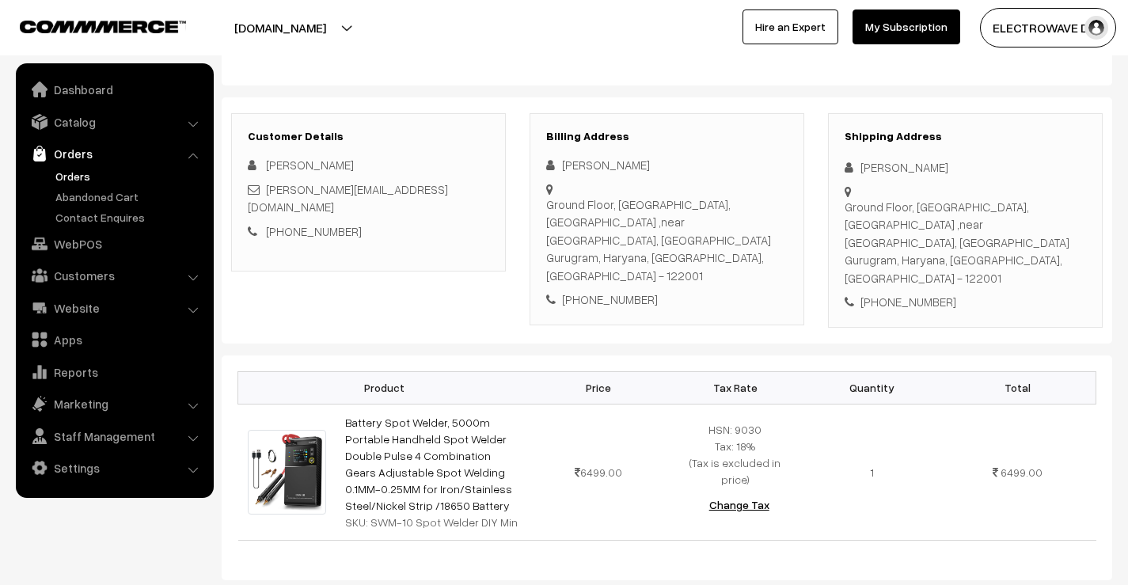
copy div "ramakrishnan"
drag, startPoint x: 381, startPoint y: 195, endPoint x: 264, endPoint y: 189, distance: 117.3
click at [264, 189] on div "[PERSON_NAME][EMAIL_ADDRESS][DOMAIN_NAME]" at bounding box center [368, 198] width 241 height 36
copy div "[PERSON_NAME][EMAIL_ADDRESS][DOMAIN_NAME]"
click at [908, 293] on div "[PHONE_NUMBER]" at bounding box center [964, 302] width 241 height 18
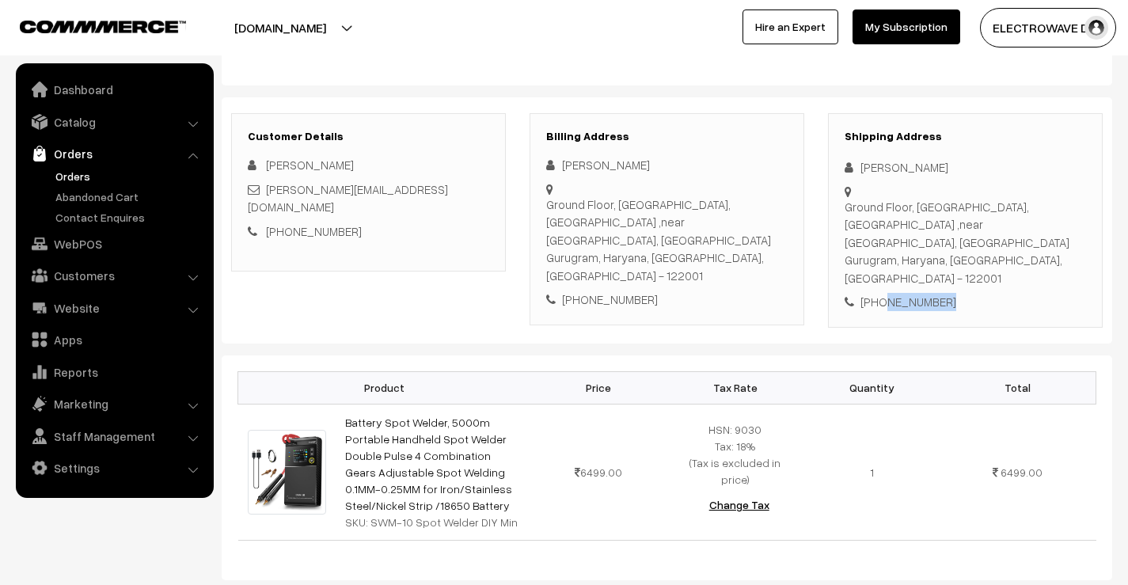
click at [908, 293] on div "[PHONE_NUMBER]" at bounding box center [964, 302] width 241 height 18
copy div "9895421748"
drag, startPoint x: 892, startPoint y: 191, endPoint x: 938, endPoint y: 222, distance: 56.0
click at [945, 225] on div "Shipping Address raneesh ramakrishnan Ground Floor, SAS Tower, Tower B ,near me…" at bounding box center [965, 220] width 275 height 214
copy div "raneesh ramakrishnan Ground Floor, SAS Tower, Tower B ,near medanta Medicity, S…"
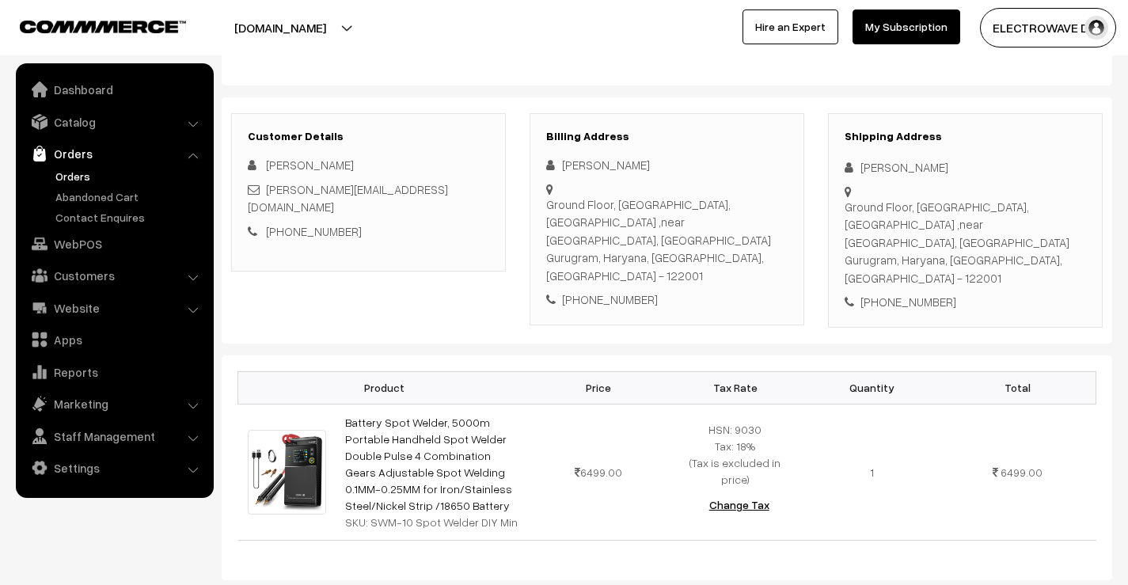
click at [866, 245] on div "Ground Floor, SAS Tower, Tower B ,near medanta Medicity, Sector 38 Gurugram, Ha…" at bounding box center [964, 242] width 241 height 89
drag, startPoint x: 847, startPoint y: 244, endPoint x: 945, endPoint y: 265, distance: 100.4
click at [945, 265] on div "Shipping Address raneesh ramakrishnan Ground Floor, SAS Tower, Tower B ,near me…" at bounding box center [965, 220] width 275 height 214
copy div "Gurugram, Haryana, Haryana, India - 122001 +91 9895421748"
click at [1023, 245] on div "Ground Floor, SAS Tower, Tower B ,near medanta Medicity, Sector 38 Gurugram, Ha…" at bounding box center [964, 242] width 241 height 89
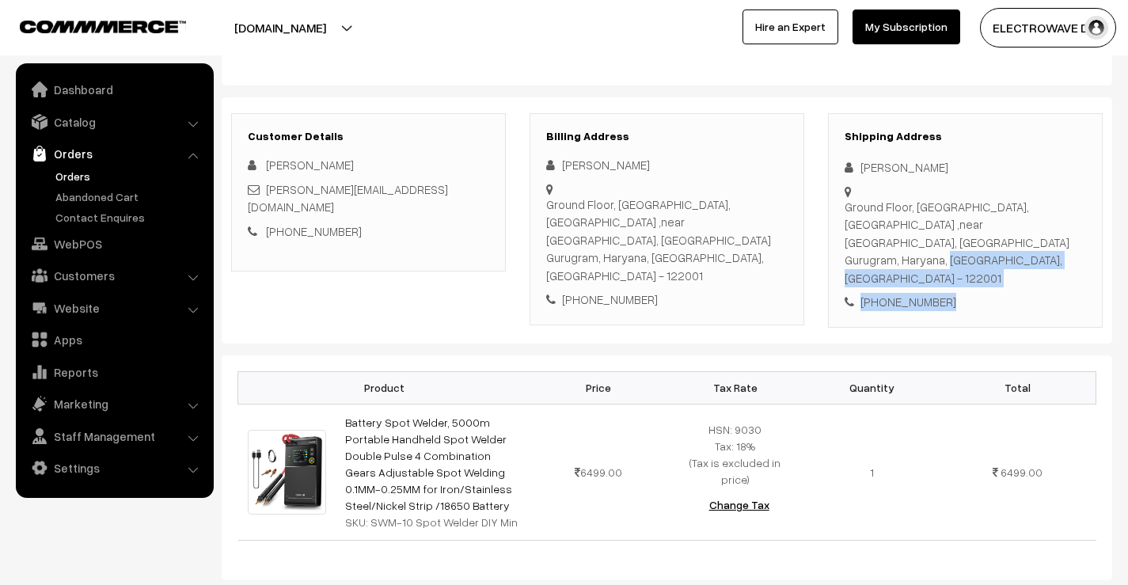
click at [1023, 245] on div "Ground Floor, SAS Tower, Tower B ,near medanta Medicity, Sector 38 Gurugram, Ha…" at bounding box center [964, 242] width 241 height 89
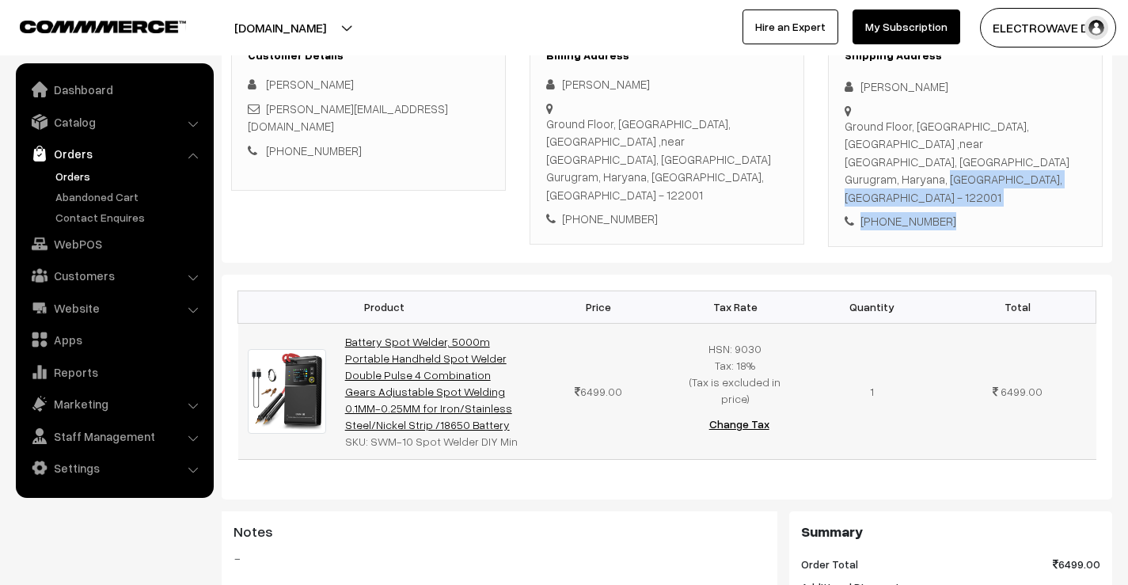
scroll to position [317, 0]
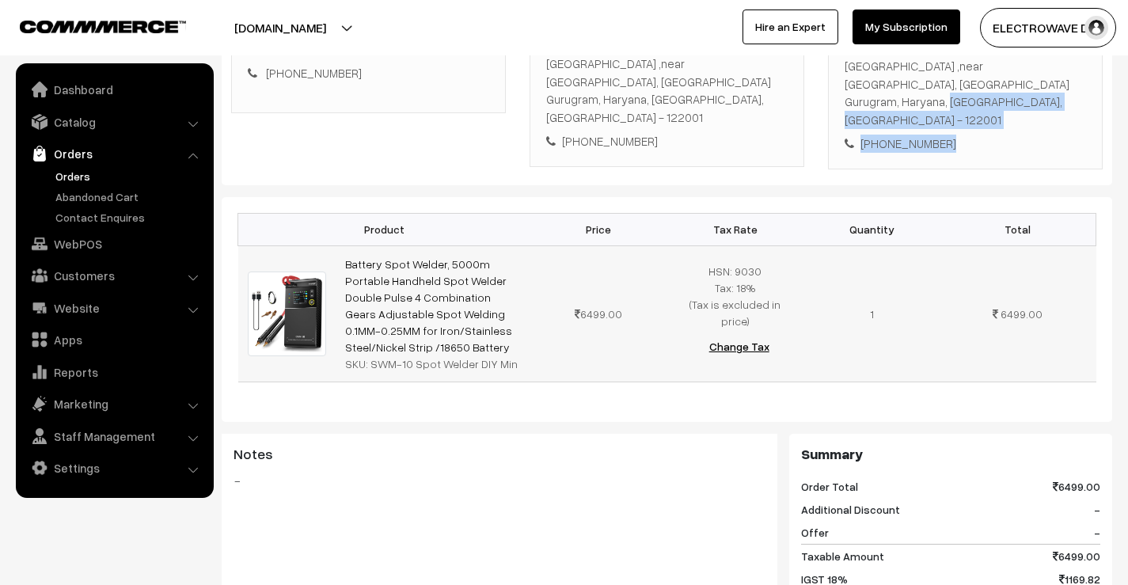
drag, startPoint x: 415, startPoint y: 312, endPoint x: 343, endPoint y: 227, distance: 111.7
click at [343, 245] on td "Battery Spot Welder, 5000m Portable Handheld Spot Welder Double Pulse 4 Combina…" at bounding box center [433, 313] width 195 height 136
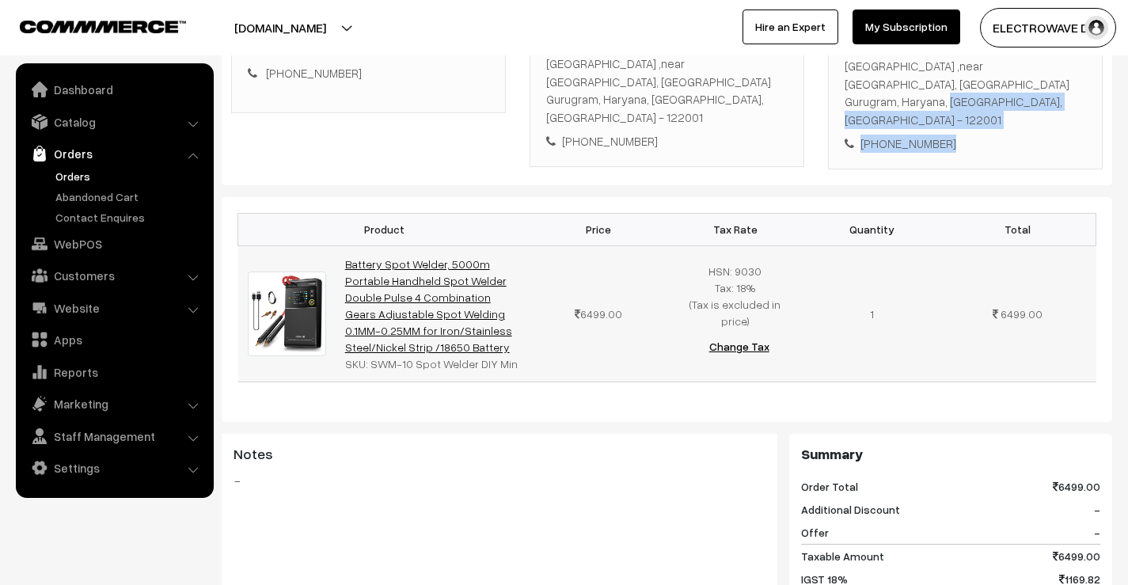
copy link "Battery Spot Welder, 5000m Portable Handheld Spot Welder Double Pulse 4 Combina…"
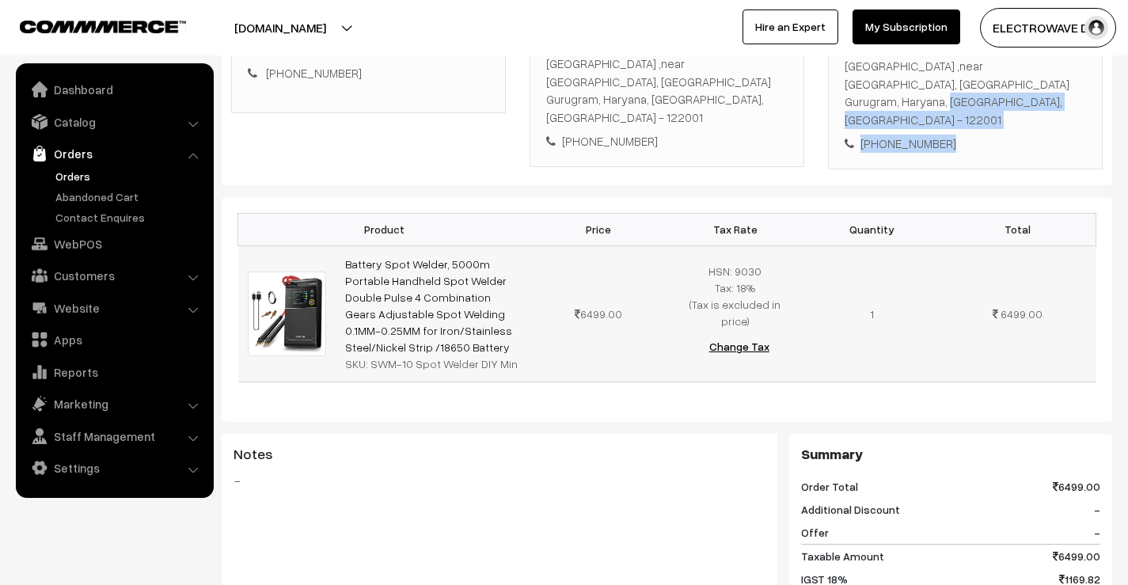
drag, startPoint x: 364, startPoint y: 332, endPoint x: 525, endPoint y: 325, distance: 160.8
click at [525, 325] on td "Battery Spot Welder, 5000m Portable Handheld Spot Welder Double Pulse 4 Combina…" at bounding box center [433, 313] width 195 height 136
click at [366, 342] on td "Battery Spot Welder, 5000m Portable Handheld Spot Welder Double Pulse 4 Combina…" at bounding box center [433, 313] width 195 height 136
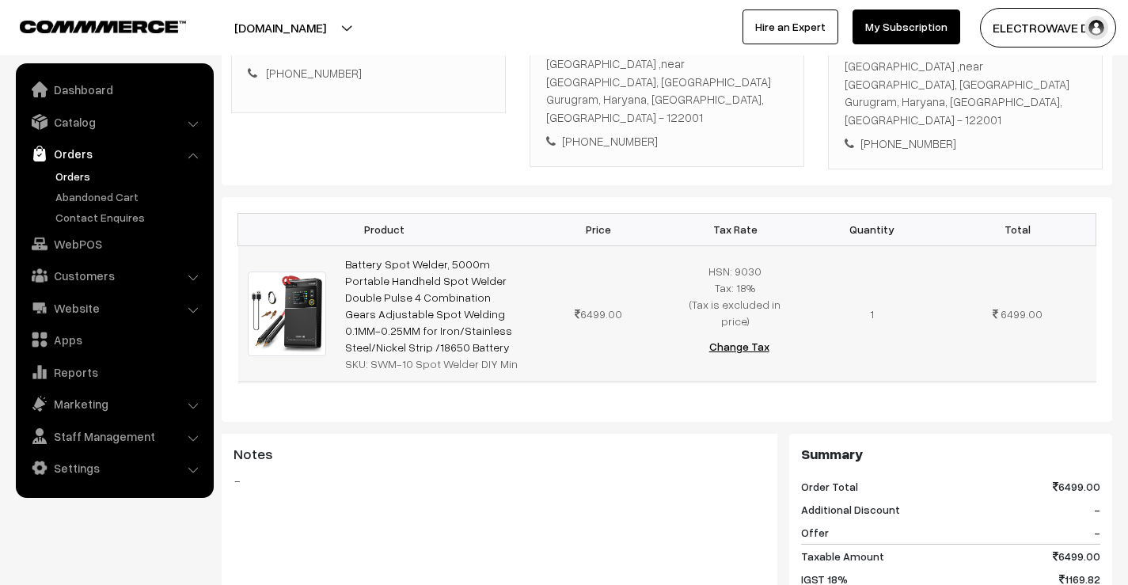
drag, startPoint x: 371, startPoint y: 331, endPoint x: 521, endPoint y: 328, distance: 149.6
click at [521, 328] on td "Battery Spot Welder, 5000m Portable Handheld Spot Welder Double Pulse 4 Combina…" at bounding box center [433, 313] width 195 height 136
copy div "WM-10 Spot Welder DIY Min"
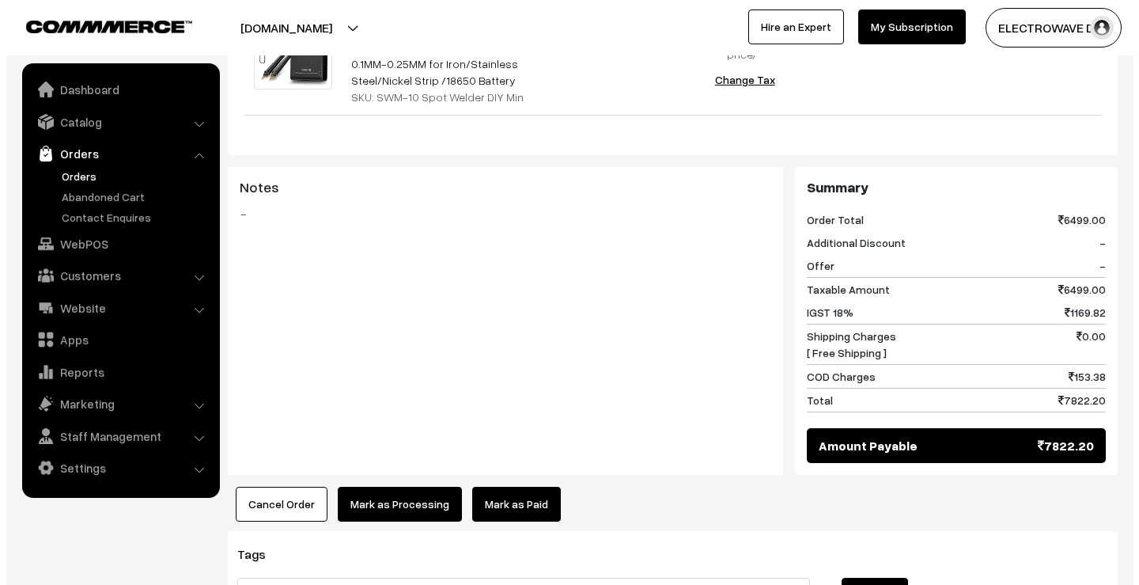
scroll to position [708, 0]
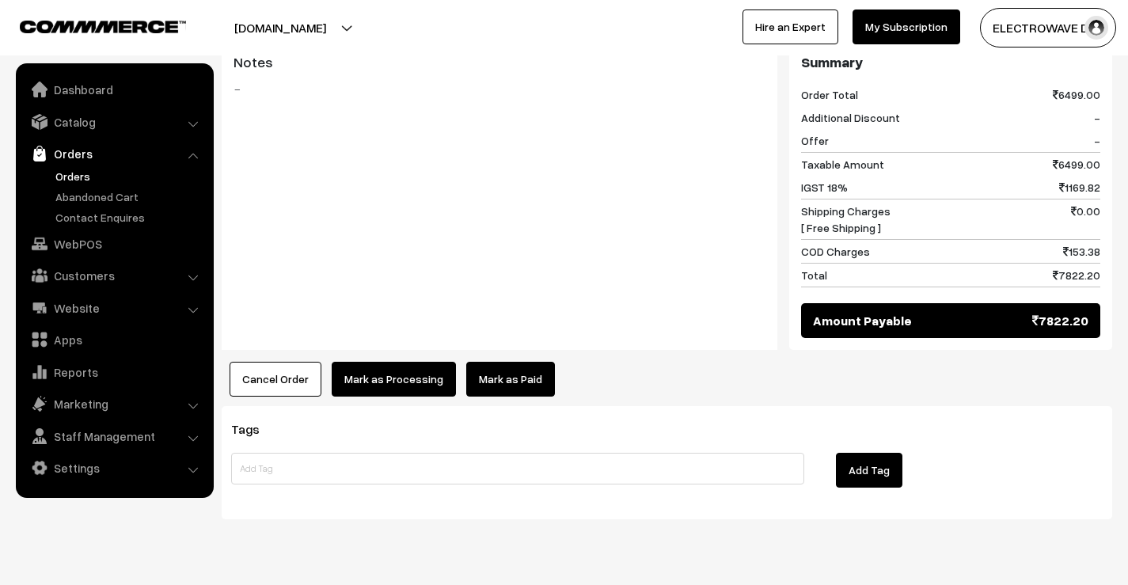
click at [375, 362] on button "Mark as Processing" at bounding box center [394, 379] width 124 height 35
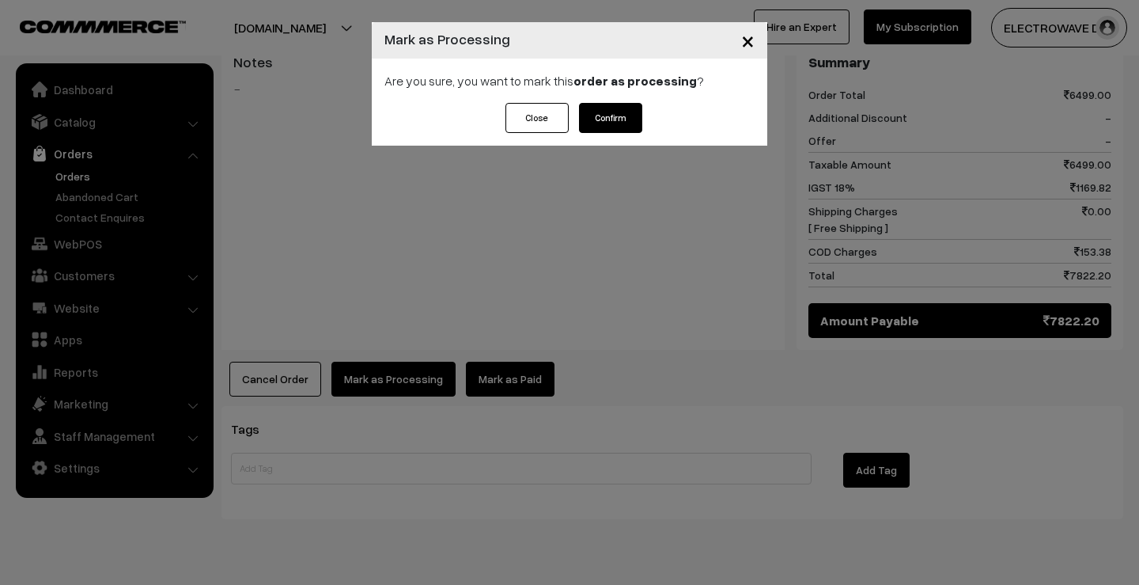
click at [625, 115] on button "Confirm" at bounding box center [610, 118] width 63 height 30
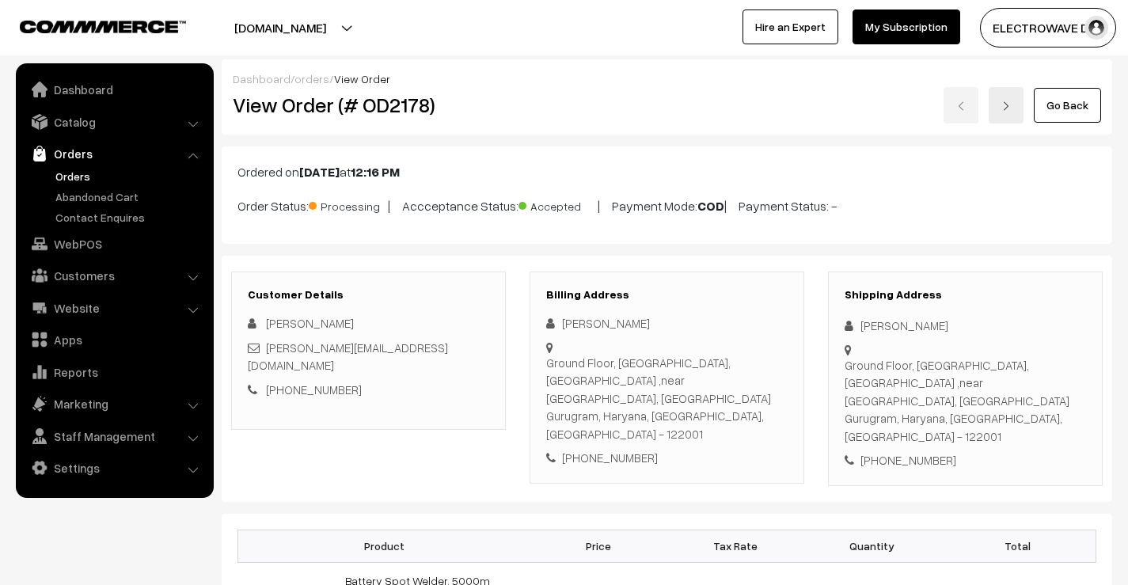
click at [395, 99] on h2 "View Order (# OD2178)" at bounding box center [370, 105] width 274 height 25
copy h2 "OD2178"
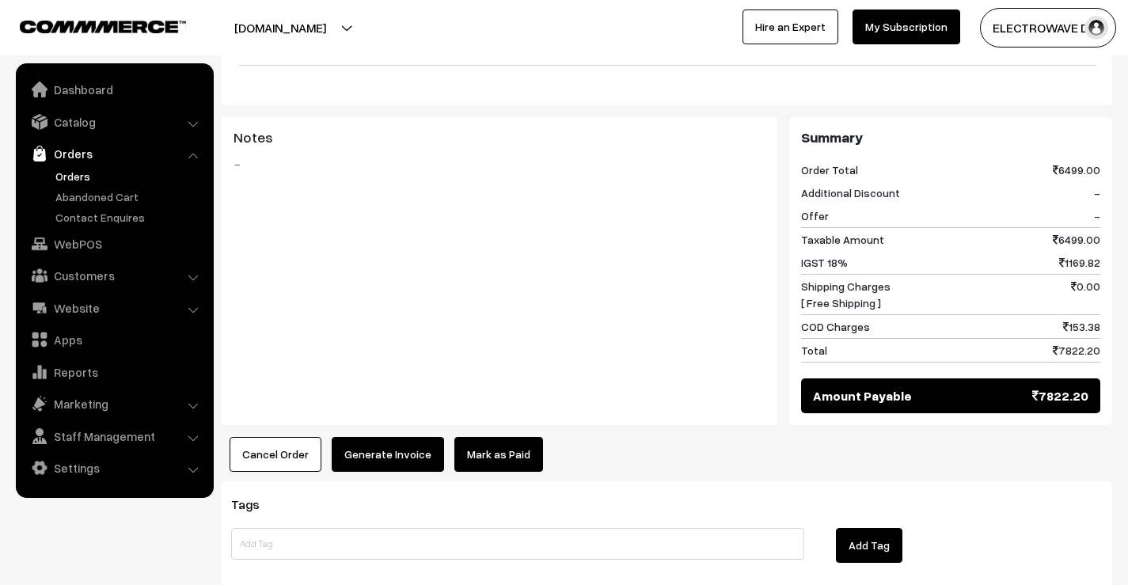
click at [358, 437] on button "Generate Invoice" at bounding box center [388, 454] width 112 height 35
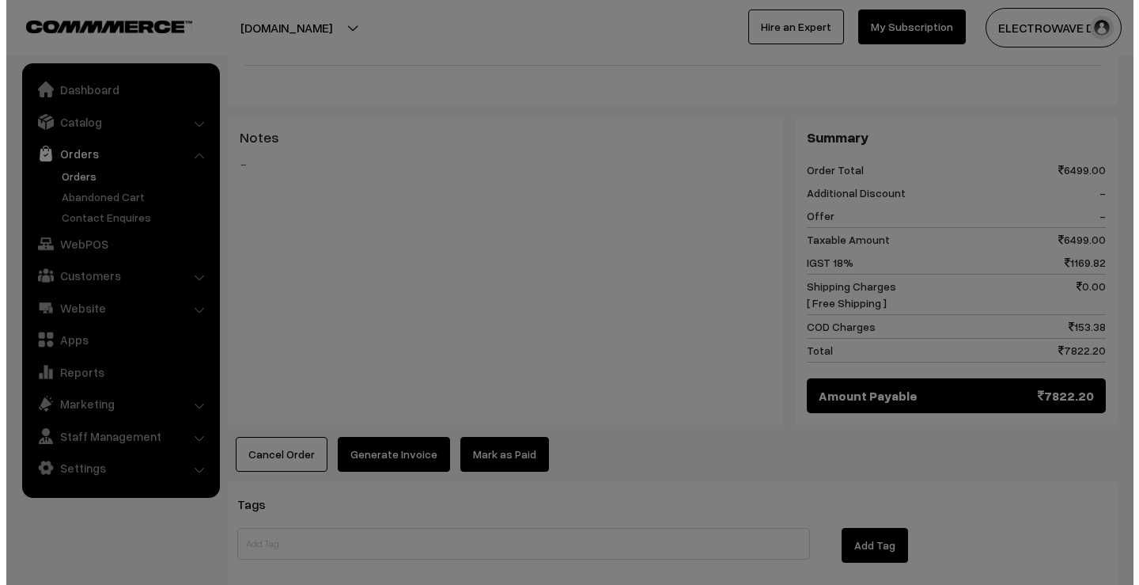
scroll to position [632, 0]
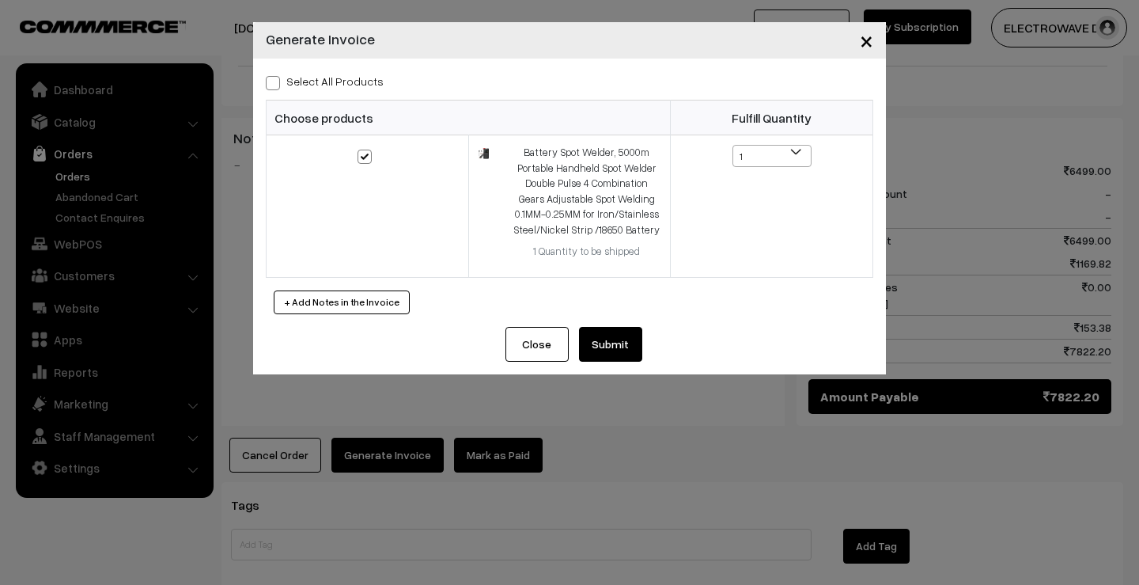
click at [614, 356] on button "Submit" at bounding box center [610, 344] width 63 height 35
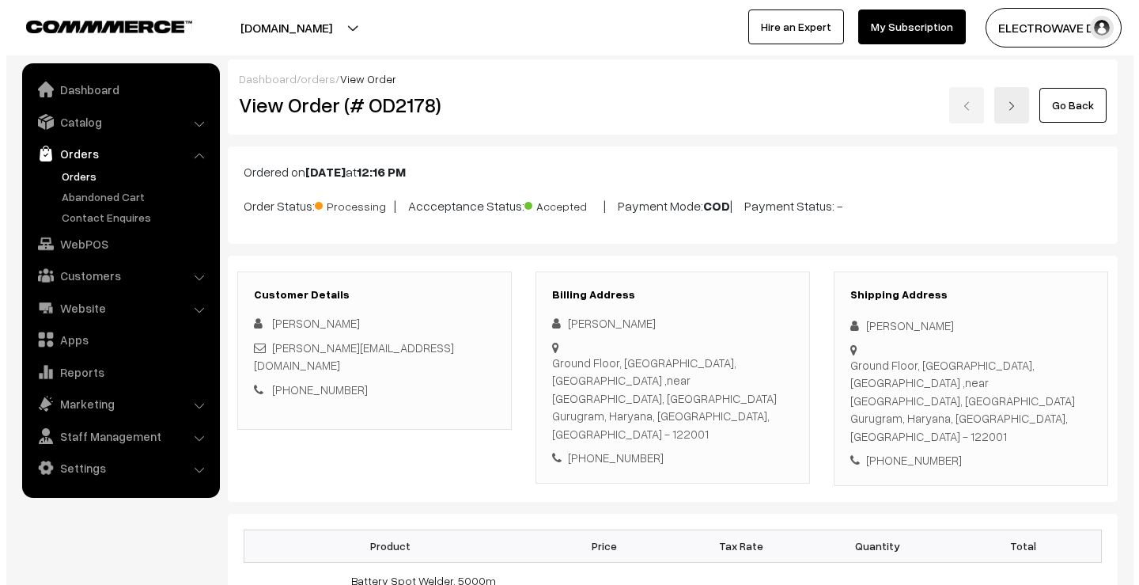
scroll to position [791, 0]
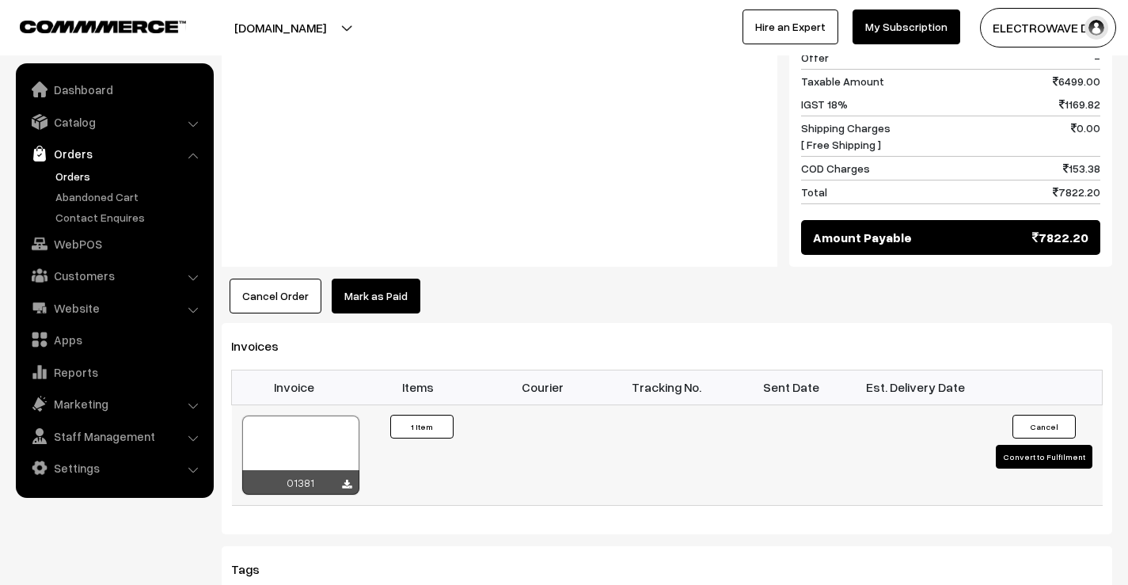
click at [1012, 445] on button "Convert to Fulfilment" at bounding box center [1043, 457] width 97 height 24
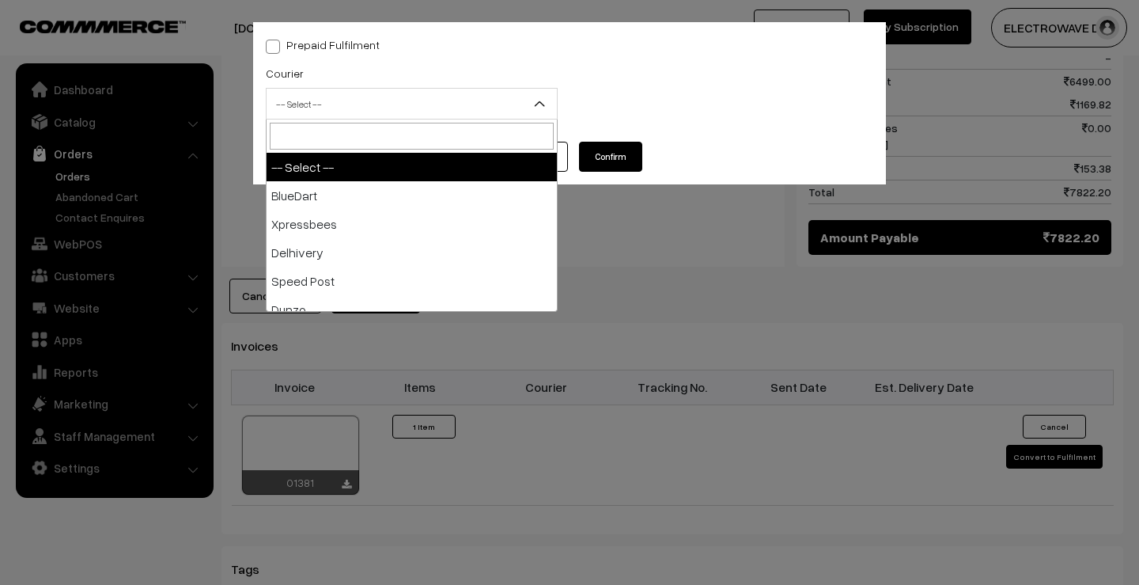
click at [393, 106] on span "-- Select --" at bounding box center [412, 104] width 290 height 28
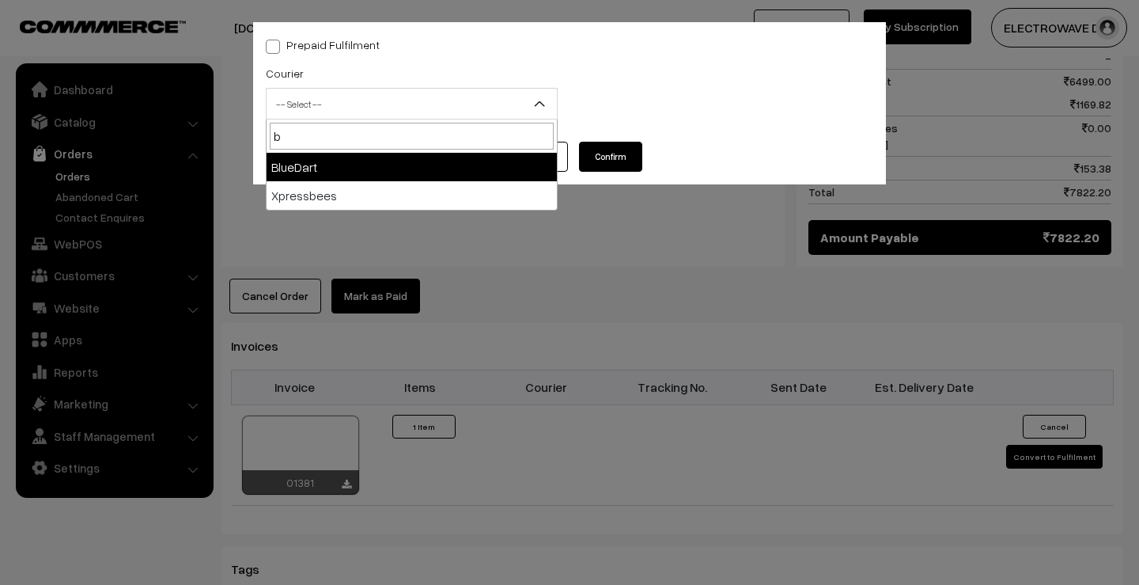
type input "b"
select select "2"
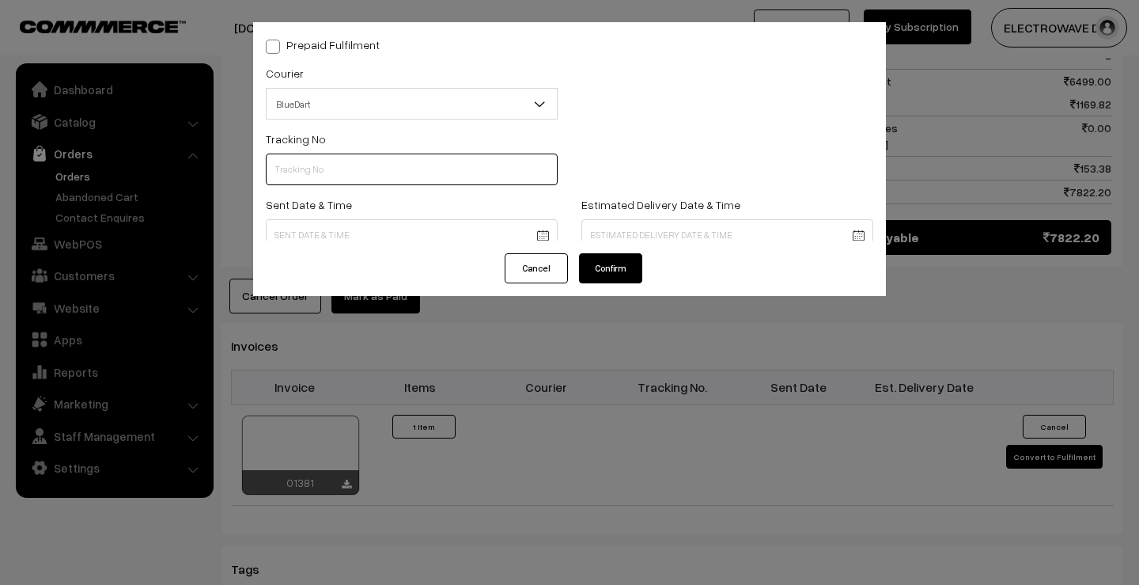
click at [358, 168] on input "text" at bounding box center [412, 170] width 292 height 32
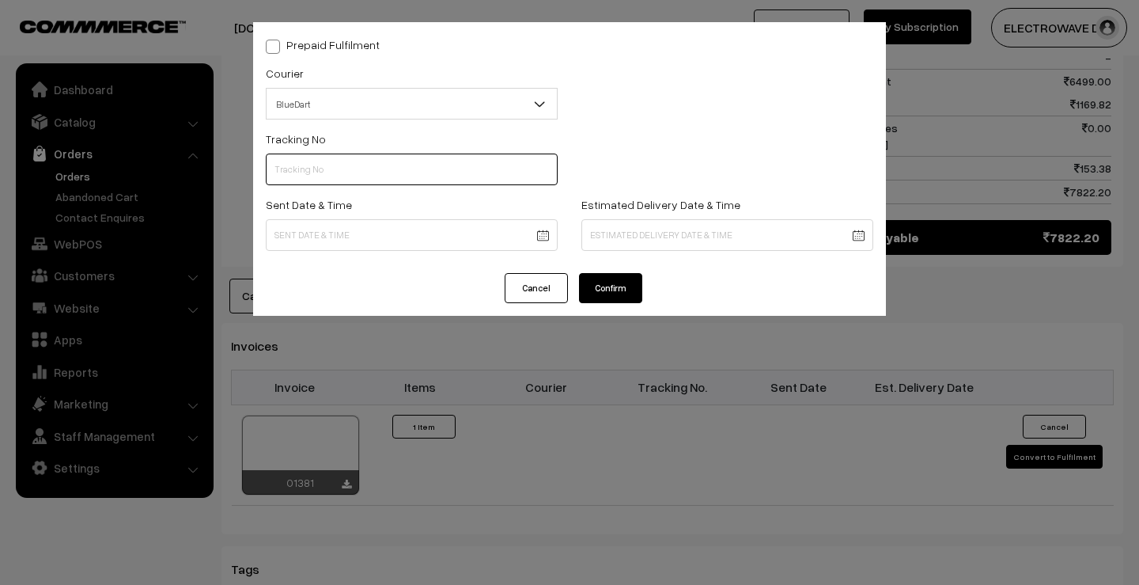
paste input "77993415942"
drag, startPoint x: 358, startPoint y: 168, endPoint x: 357, endPoint y: 176, distance: 8.8
click at [358, 168] on input "77993415942" at bounding box center [412, 170] width 292 height 32
type input "77993415942"
click at [323, 221] on body "Thank you for showing interest. Our team will call you shortly. Close dhruvpro.…" at bounding box center [569, 72] width 1139 height 1727
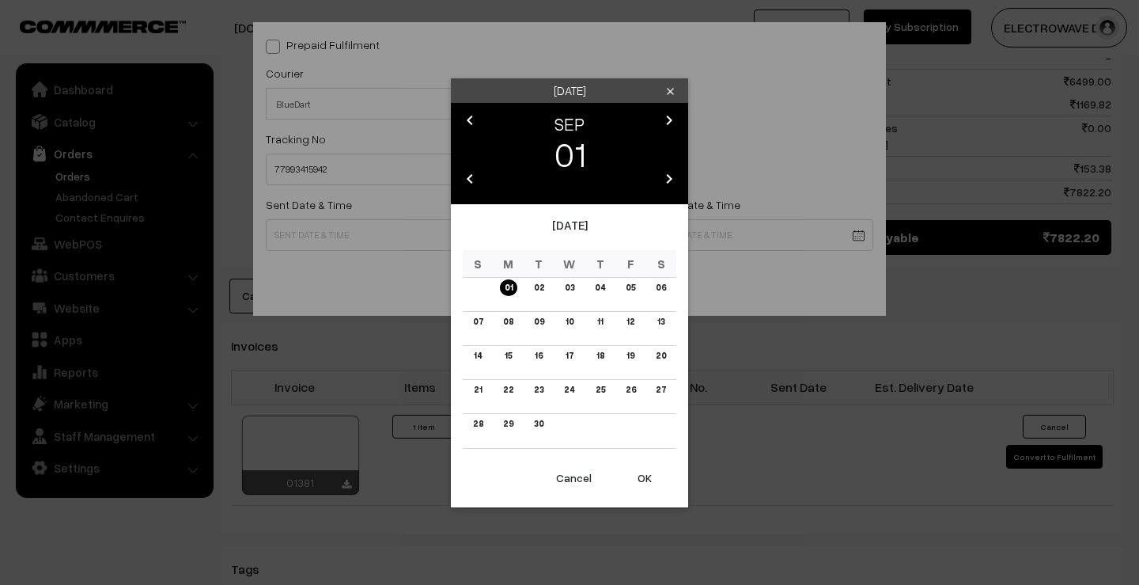
click at [630, 468] on button "OK" at bounding box center [644, 478] width 63 height 35
click at [631, 468] on button "OK" at bounding box center [644, 478] width 63 height 35
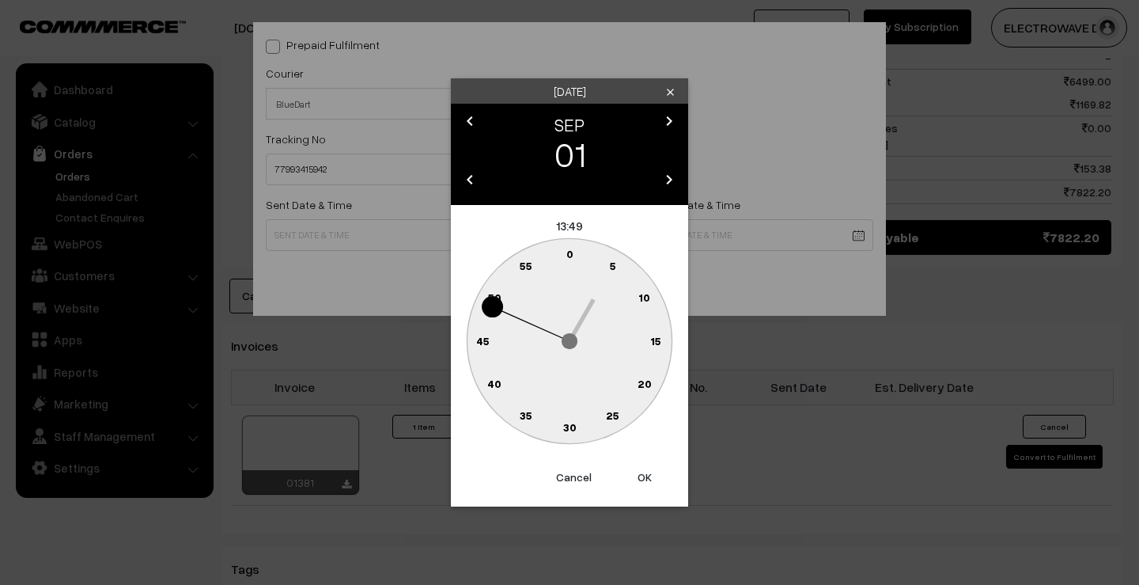
click at [631, 468] on button "OK" at bounding box center [644, 477] width 63 height 35
type input "01-09-2025 13:49"
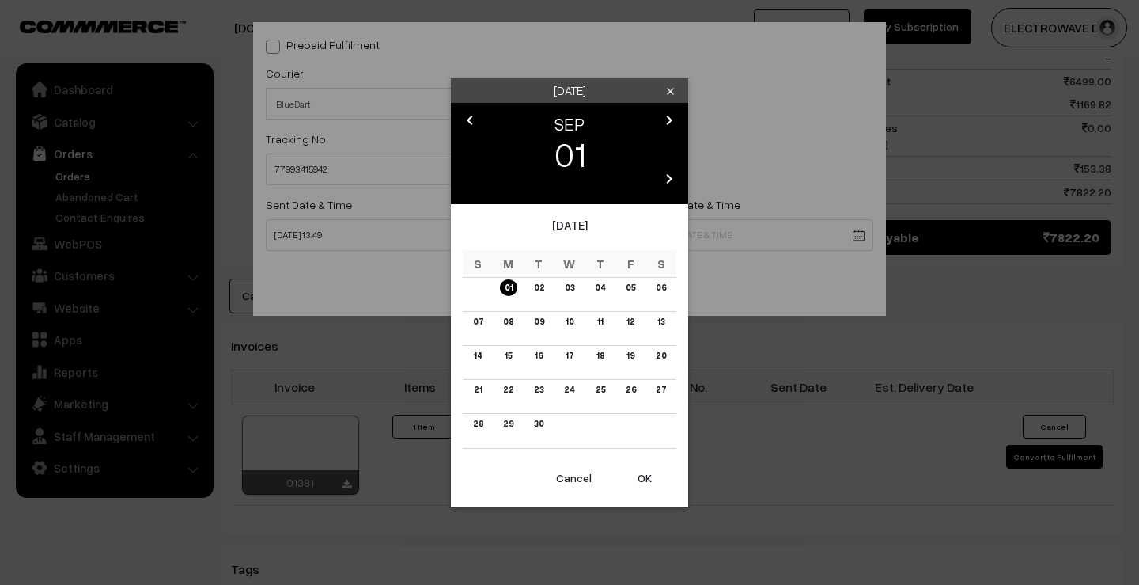
drag, startPoint x: 648, startPoint y: 245, endPoint x: 659, endPoint y: 215, distance: 32.0
click at [649, 245] on body "Thank you for showing interest. Our team will call you shortly. Close dhruvpro.…" at bounding box center [569, 72] width 1139 height 1727
click at [669, 116] on icon "chevron_right" at bounding box center [669, 120] width 19 height 19
click at [662, 285] on link "04" at bounding box center [661, 287] width 20 height 17
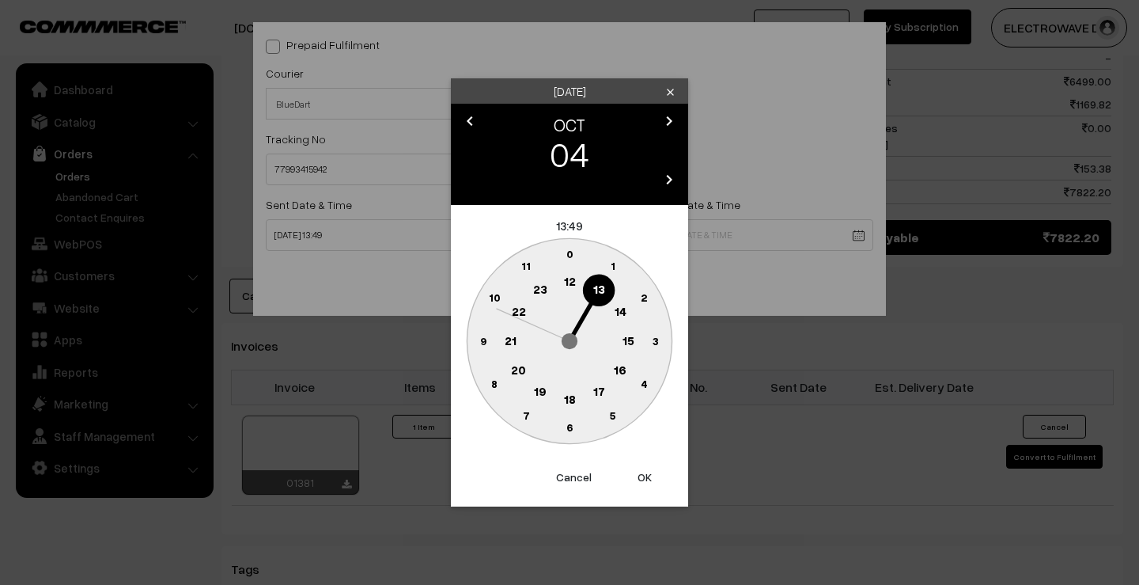
click at [646, 477] on button "OK" at bounding box center [644, 477] width 63 height 35
type input "04-10-2025 13:49"
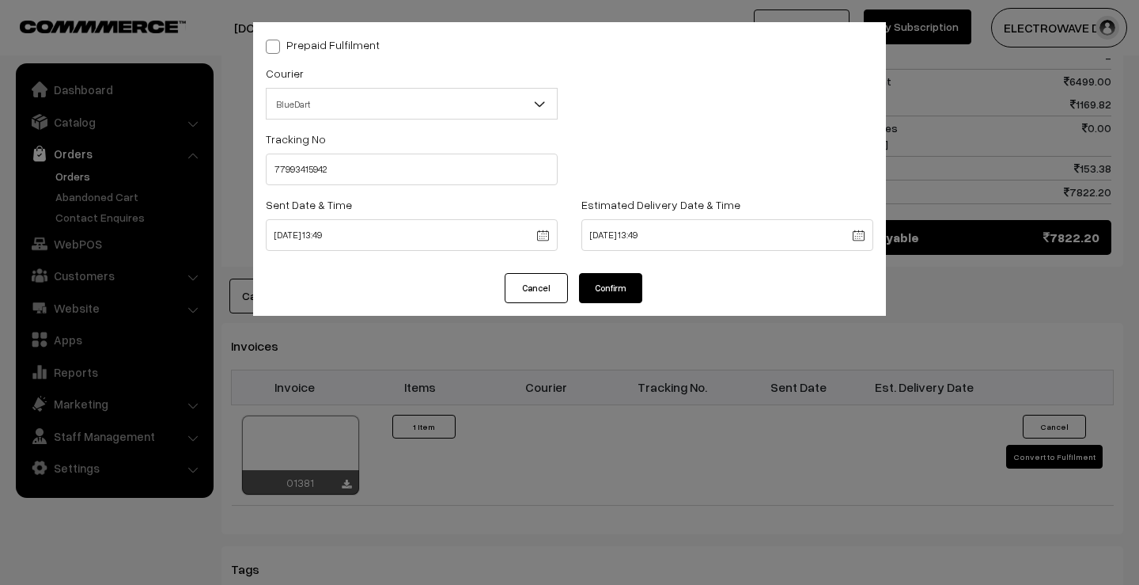
click at [621, 301] on button "Confirm" at bounding box center [610, 288] width 63 height 30
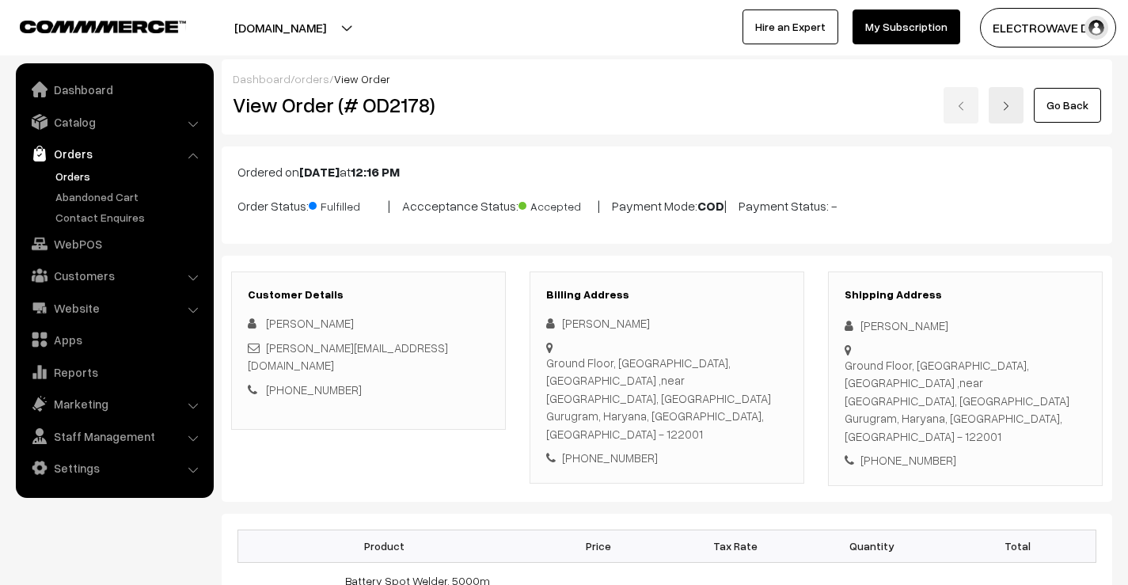
scroll to position [791, 0]
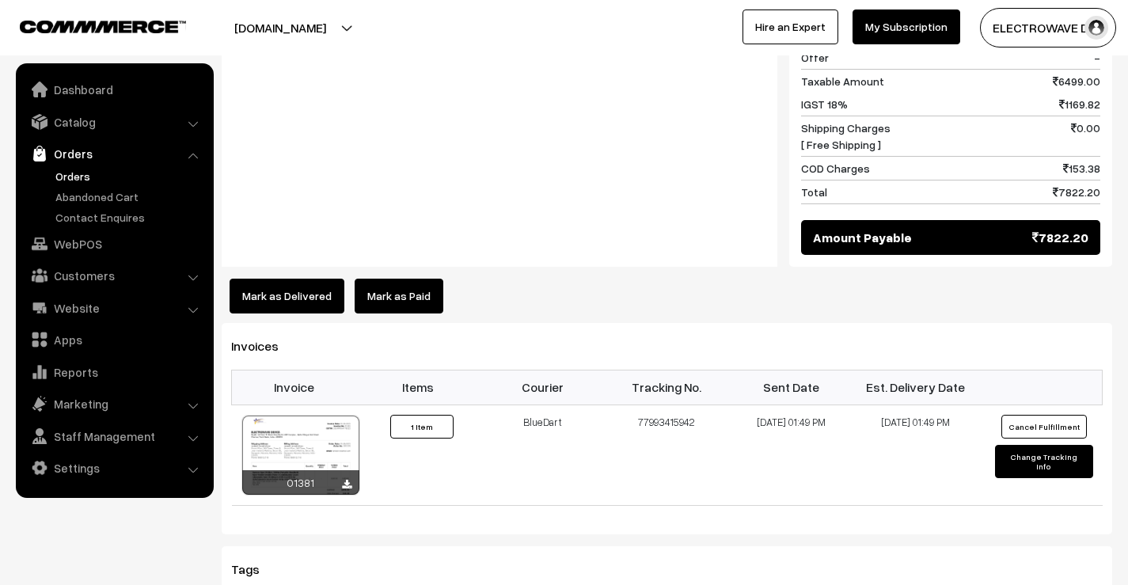
click at [61, 181] on link "Orders" at bounding box center [129, 176] width 157 height 17
